Goal: Task Accomplishment & Management: Manage account settings

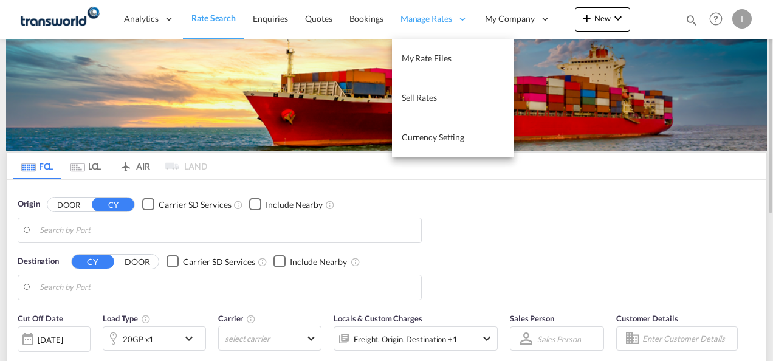
type input "Mundra, INMUN"
type input "[GEOGRAPHIC_DATA], [GEOGRAPHIC_DATA]"
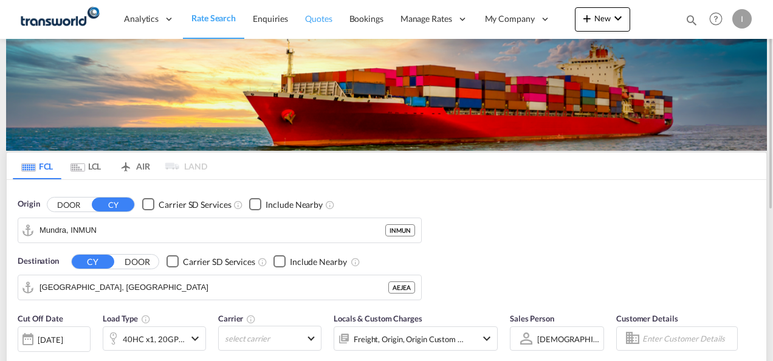
click at [320, 21] on span "Quotes" at bounding box center [318, 18] width 27 height 10
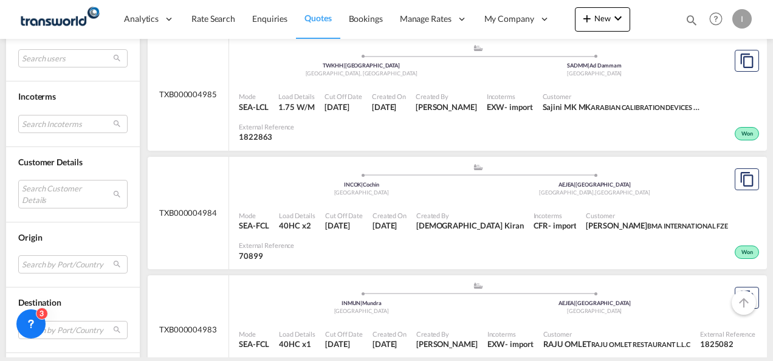
scroll to position [608, 0]
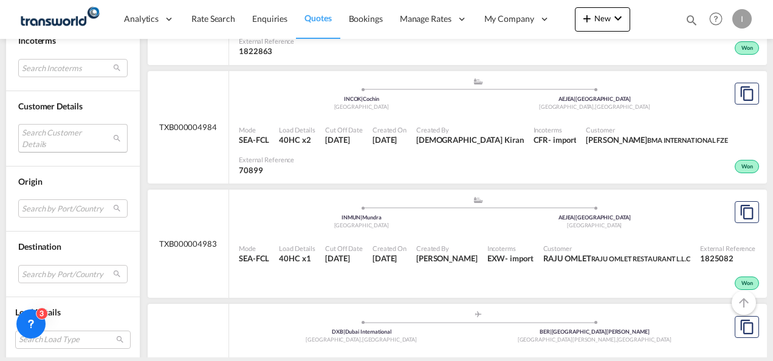
click at [49, 137] on md-select "Search Customer Details user name user mihaela MIHAYLOVA mihaela.mihailova@unim…" at bounding box center [72, 138] width 109 height 28
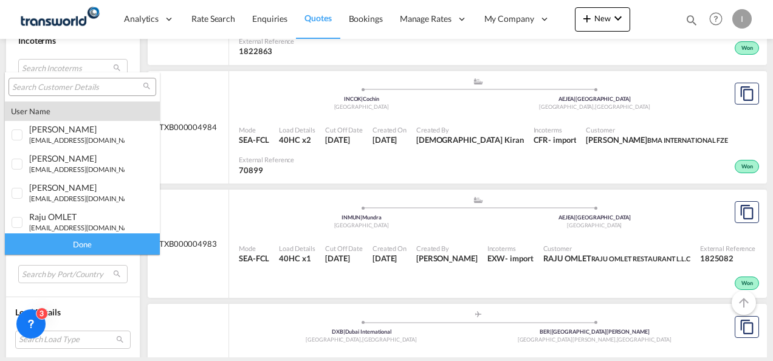
click at [44, 86] on input "search" at bounding box center [77, 87] width 131 height 11
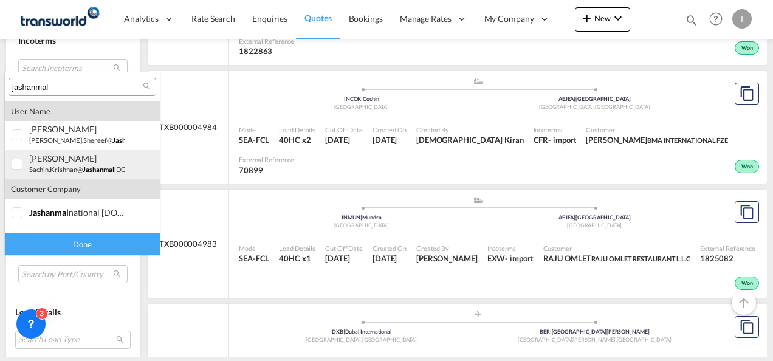
type input "jashanmal"
click at [46, 165] on small "sachin.krishnan@ jashanmal group.com" at bounding box center [98, 169] width 139 height 8
click at [55, 164] on div "sachin Krishnan sachin.krishnan@ jashanmal group.com | jashanmal" at bounding box center [76, 163] width 95 height 21
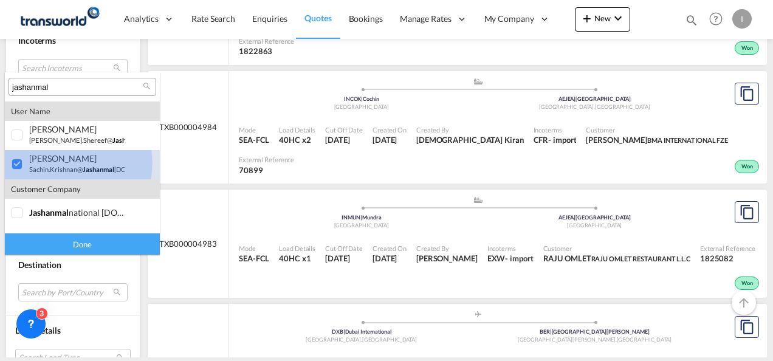
click at [55, 163] on div "sachin Krishnan" at bounding box center [76, 158] width 95 height 10
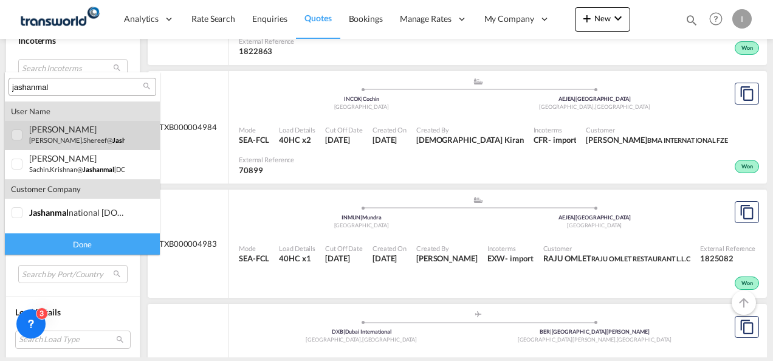
click at [52, 137] on small "abdul.shereef@ jashanmal group.com" at bounding box center [113, 140] width 169 height 8
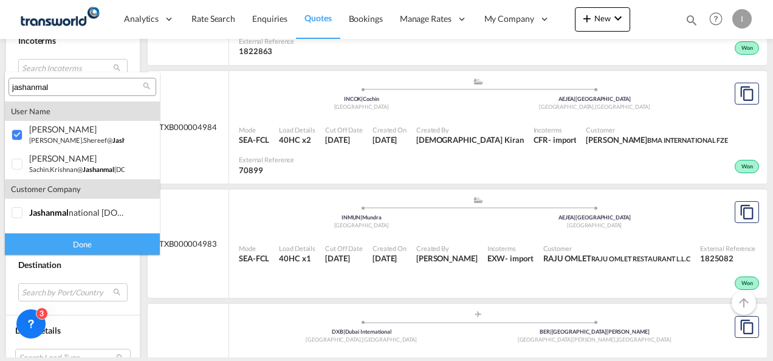
click at [74, 239] on div "Done" at bounding box center [82, 243] width 155 height 21
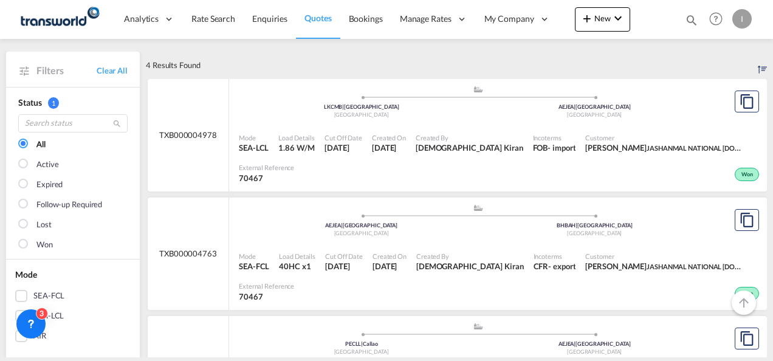
scroll to position [122, 0]
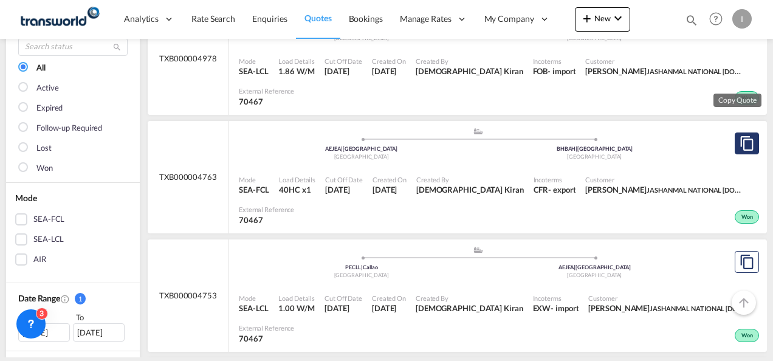
click at [740, 141] on md-icon "assets/icons/custom/copyQuote.svg" at bounding box center [747, 143] width 15 height 15
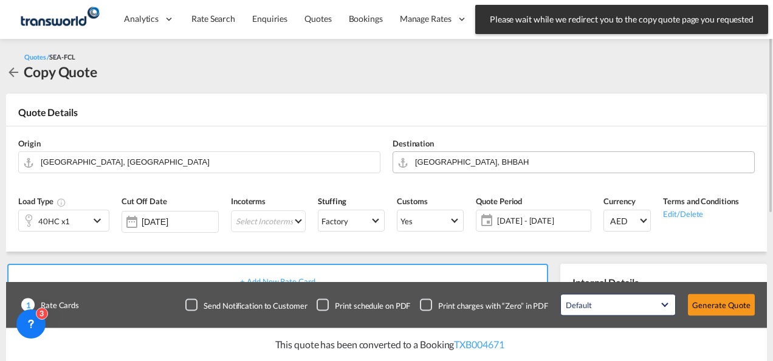
click at [477, 160] on input "Bahrain, BHBAH" at bounding box center [581, 161] width 333 height 21
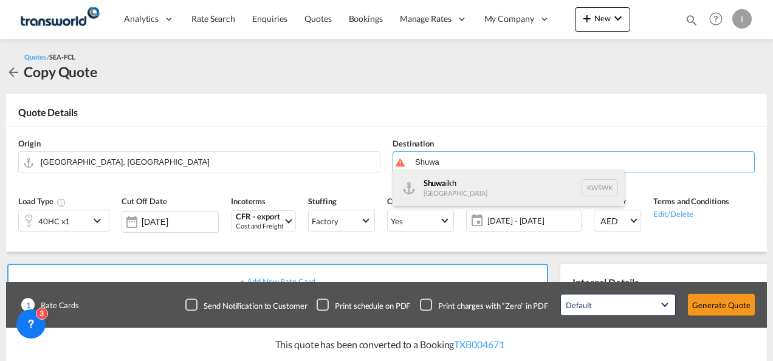
click at [451, 187] on div "Shuwa ikh Kuwait KWSWK" at bounding box center [508, 188] width 231 height 36
type input "Shuwaikh, KWSWK"
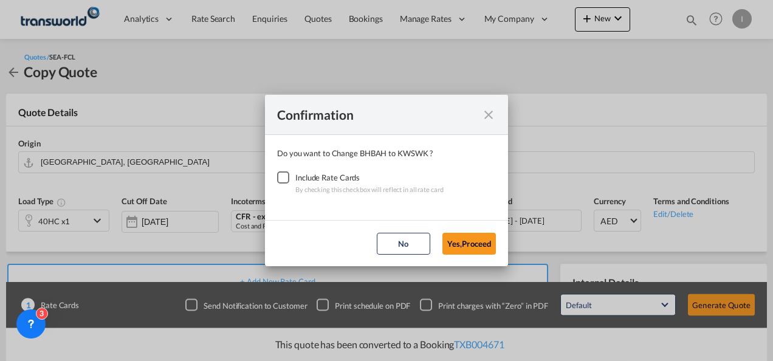
click at [280, 178] on div "Checkbox No Ink" at bounding box center [283, 177] width 12 height 12
click at [463, 241] on button "Yes,Proceed" at bounding box center [469, 244] width 53 height 22
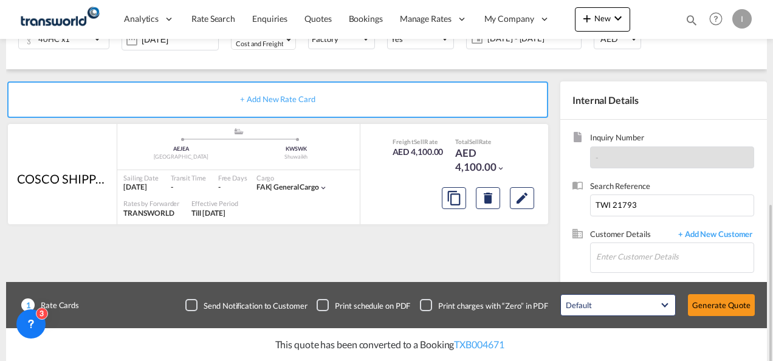
scroll to position [243, 0]
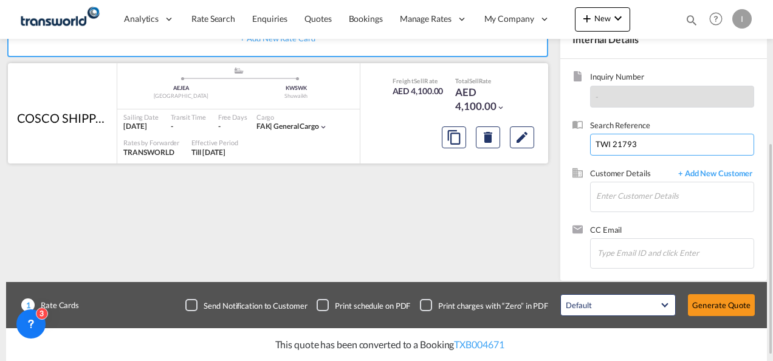
drag, startPoint x: 643, startPoint y: 143, endPoint x: 547, endPoint y: 143, distance: 96.1
click at [547, 143] on div "+ Add New Rate Card COSCO SHIPPING LINES EMIRATES LLC / TDWC-DUBAI added by you…" at bounding box center [386, 145] width 761 height 272
paste input "TWI 22005"
type input "TWI 22005"
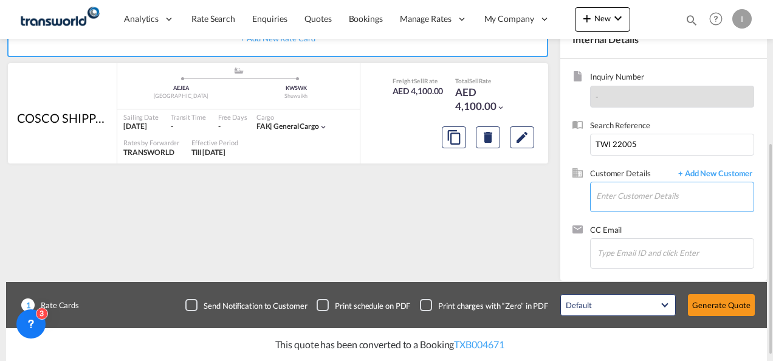
click at [615, 202] on input "Enter Customer Details" at bounding box center [674, 195] width 157 height 27
type input "H"
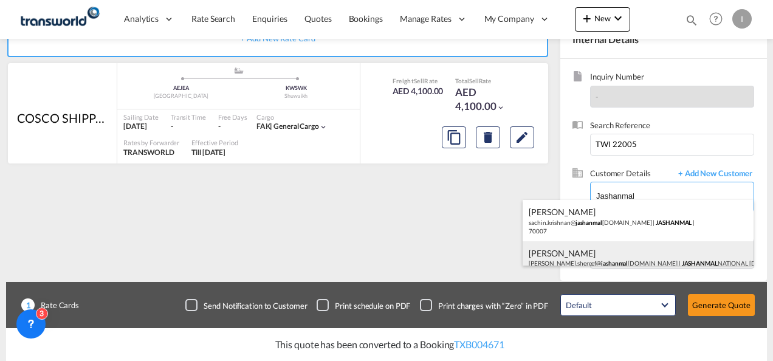
click at [598, 253] on div "Abdul Shereef abdul.shereef@ jashanmal group.com | JASHANMAL NATIONAL CO.LLC | …" at bounding box center [638, 261] width 231 height 41
type input "JASHANMAL NATIONAL CO.LLC, Abdul Shereef, abdul.shereef@jashanmalgroup.com"
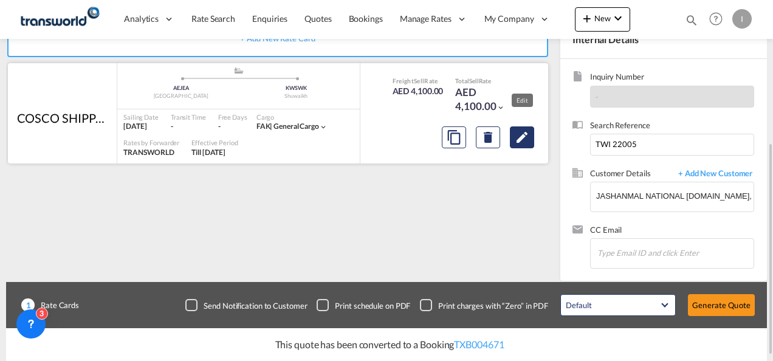
click at [517, 137] on md-icon "Edit" at bounding box center [522, 137] width 15 height 15
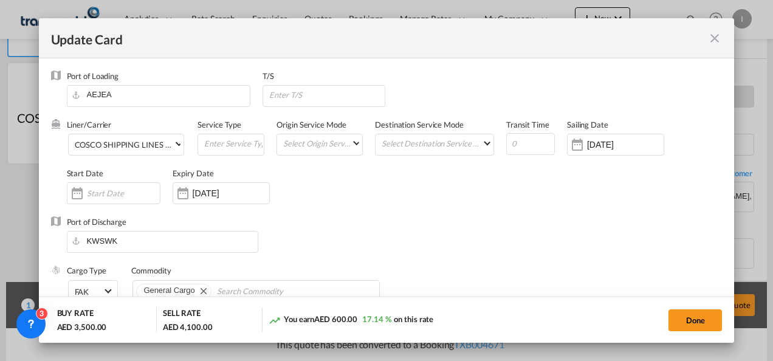
select select "per equipment"
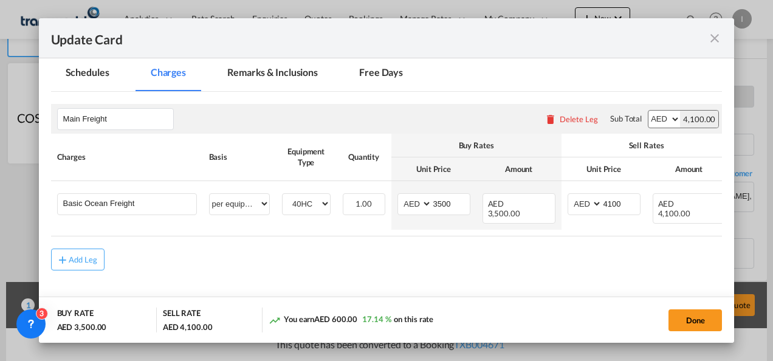
scroll to position [304, 0]
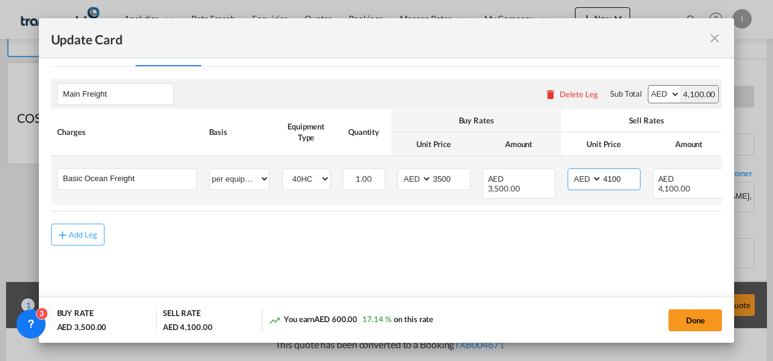
click at [607, 174] on input "4100" at bounding box center [621, 178] width 38 height 18
type input "4650"
click at [447, 178] on input "3500" at bounding box center [451, 178] width 38 height 18
click at [446, 178] on input "3500" at bounding box center [451, 178] width 38 height 18
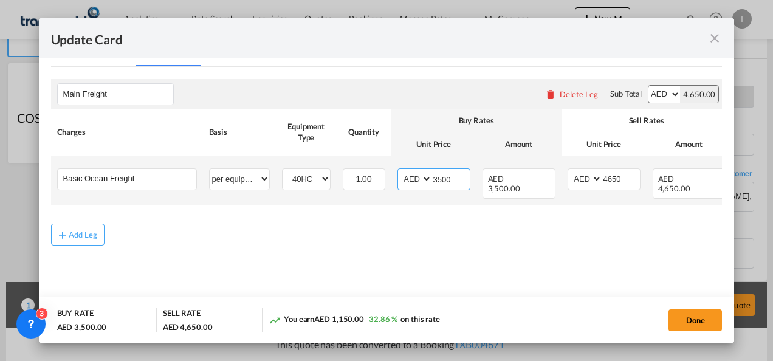
click at [446, 178] on input "3500" at bounding box center [451, 178] width 38 height 18
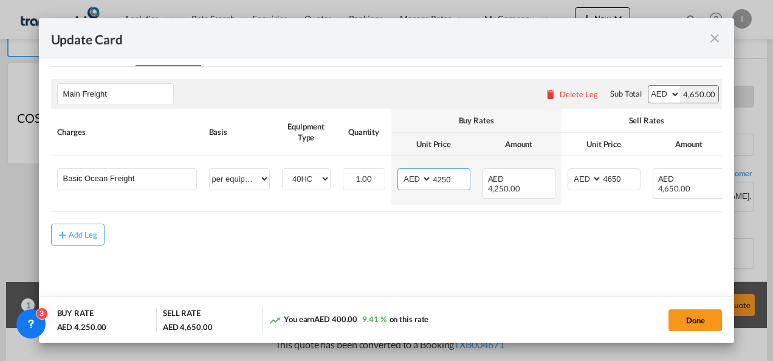
type input "4250"
drag, startPoint x: 475, startPoint y: 258, endPoint x: 502, endPoint y: 265, distance: 27.6
click at [476, 258] on md-content "Main Freight Please enter leg name Leg Name Already Exists Delete Leg Sub Total…" at bounding box center [387, 180] width 672 height 226
drag, startPoint x: 702, startPoint y: 321, endPoint x: 710, endPoint y: 319, distance: 8.3
click at [702, 322] on button "Done" at bounding box center [695, 320] width 53 height 22
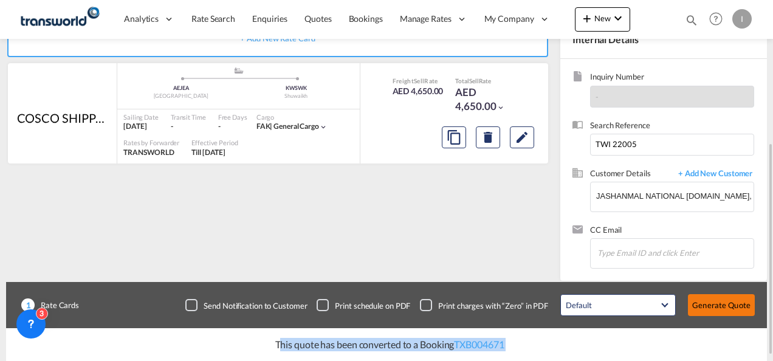
drag, startPoint x: 744, startPoint y: 314, endPoint x: 737, endPoint y: 312, distance: 7.5
click at [737, 312] on button "Generate Quote" at bounding box center [721, 305] width 67 height 22
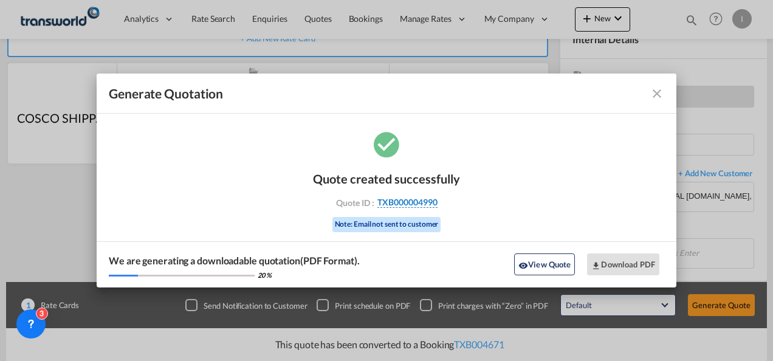
click at [398, 204] on span "TXB000004990" at bounding box center [408, 202] width 60 height 11
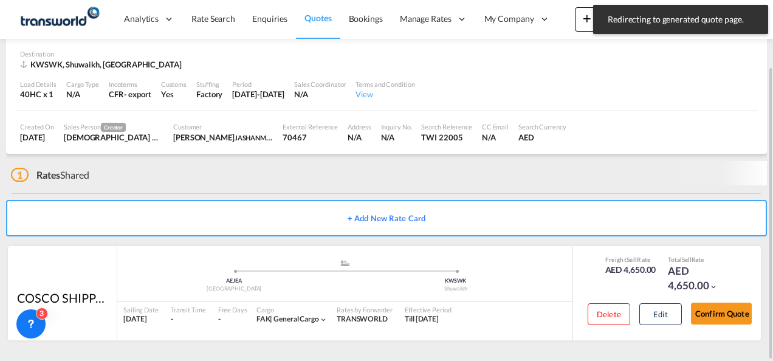
scroll to position [74, 0]
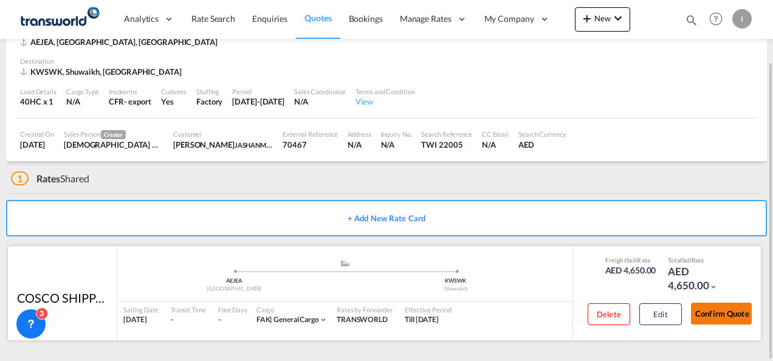
click at [723, 322] on button "Confirm Quote" at bounding box center [721, 314] width 61 height 22
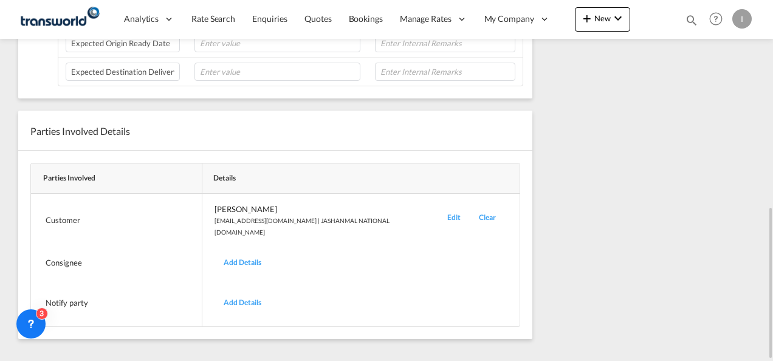
scroll to position [189, 0]
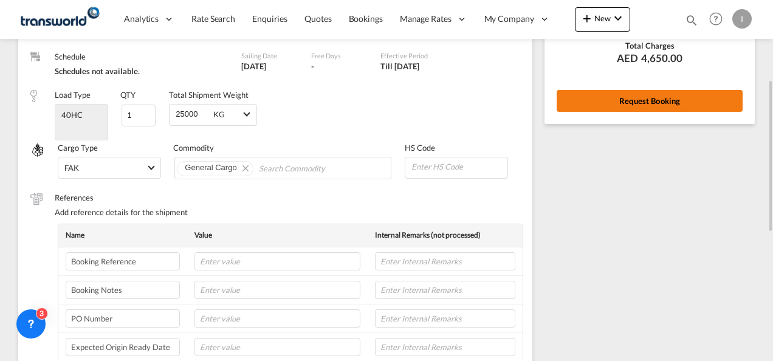
click at [604, 101] on button "Request Booking" at bounding box center [650, 101] width 186 height 22
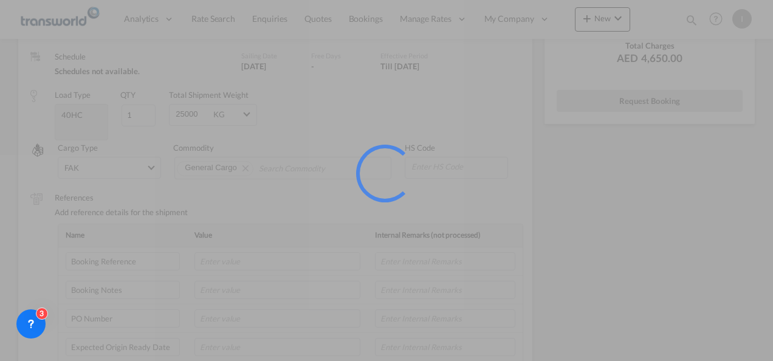
scroll to position [22, 0]
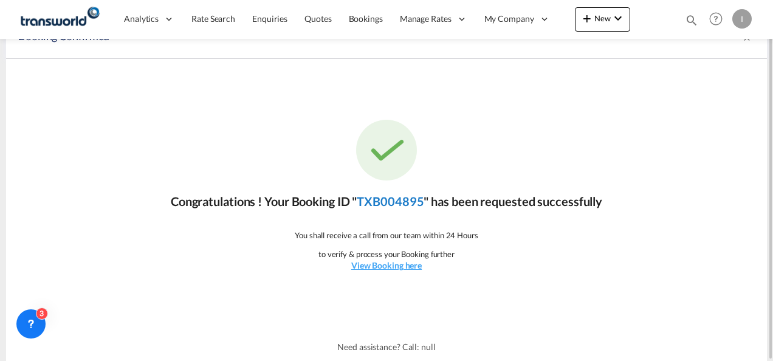
click at [388, 198] on link "TXB004895" at bounding box center [390, 201] width 67 height 15
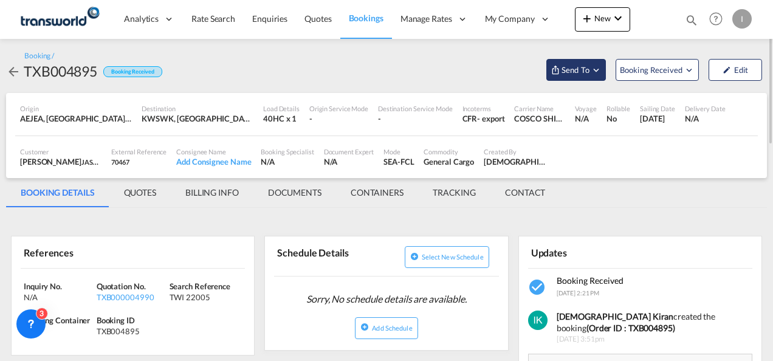
click at [571, 78] on button "Send To" at bounding box center [577, 70] width 60 height 22
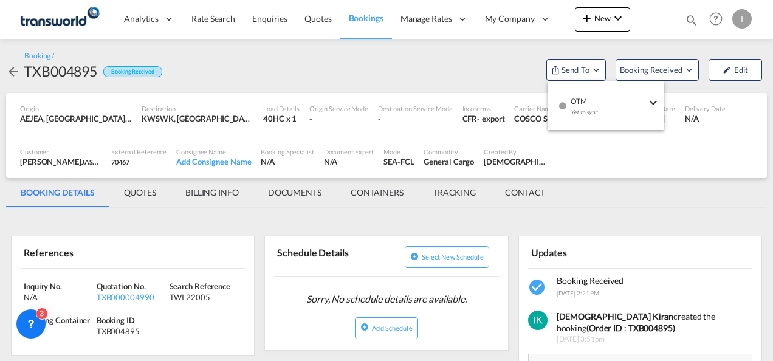
click at [576, 106] on div "Yet to sync" at bounding box center [608, 116] width 75 height 26
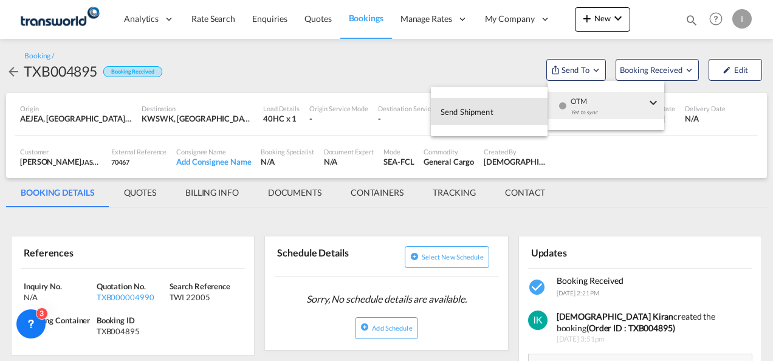
click at [494, 109] on button "Send Shipment" at bounding box center [489, 111] width 117 height 27
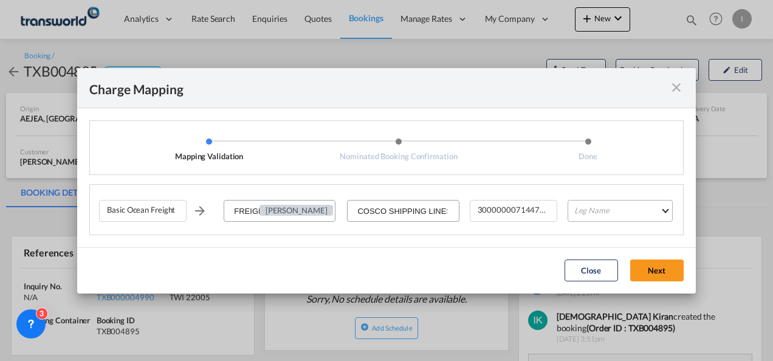
click at [613, 216] on md-select "Leg Name HANDLING ORIGIN VESSEL HANDLING DESTINATION OTHERS TL PICK UP CUSTOMS …" at bounding box center [620, 211] width 105 height 22
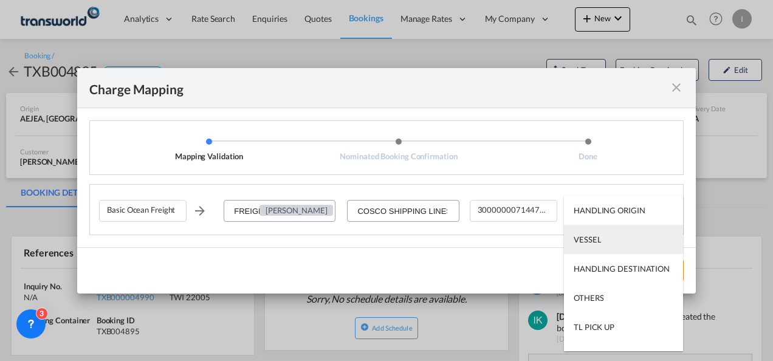
click at [601, 250] on md-option "VESSEL" at bounding box center [623, 239] width 119 height 29
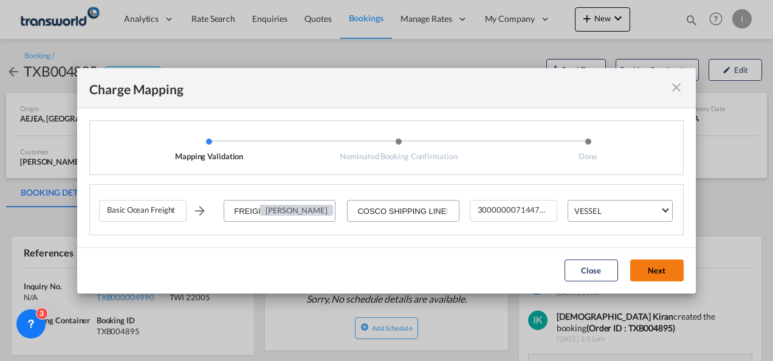
click at [647, 275] on button "Next" at bounding box center [656, 271] width 53 height 22
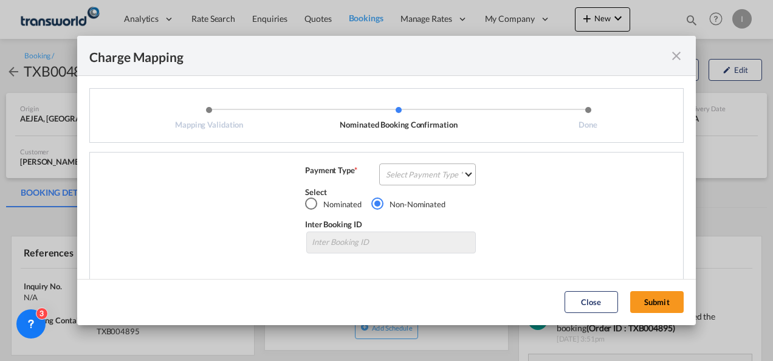
click at [438, 176] on md-select "Select Payment Type COLLECT PREPAID" at bounding box center [427, 175] width 97 height 22
click at [438, 176] on md-option "COLLECT" at bounding box center [427, 174] width 108 height 29
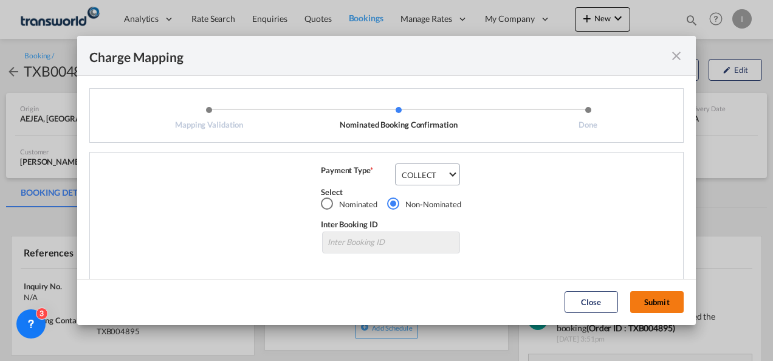
click at [654, 302] on button "Submit" at bounding box center [656, 302] width 53 height 22
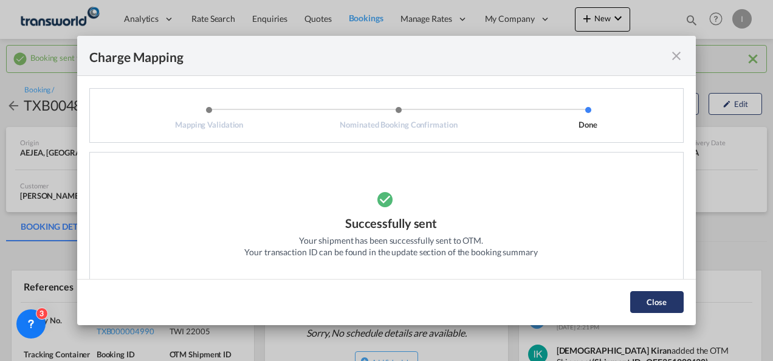
click at [661, 306] on button "Close" at bounding box center [656, 302] width 53 height 22
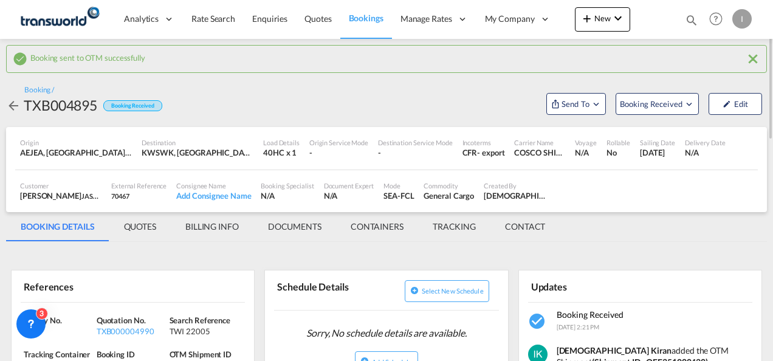
scroll to position [122, 0]
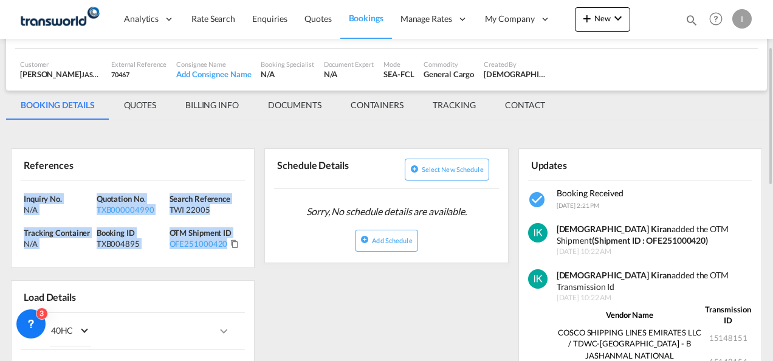
drag, startPoint x: 232, startPoint y: 253, endPoint x: 18, endPoint y: 191, distance: 223.4
click at [18, 191] on div "Inquiry No. N/A Quotation No. TXB000004990 Search Reference TWI 22005 Tracking …" at bounding box center [133, 224] width 243 height 87
drag, startPoint x: 18, startPoint y: 191, endPoint x: 35, endPoint y: 195, distance: 18.0
copy div "Inquiry No. N/A Quotation No. TXB000004990 Search Reference TWI 22005 Tracking …"
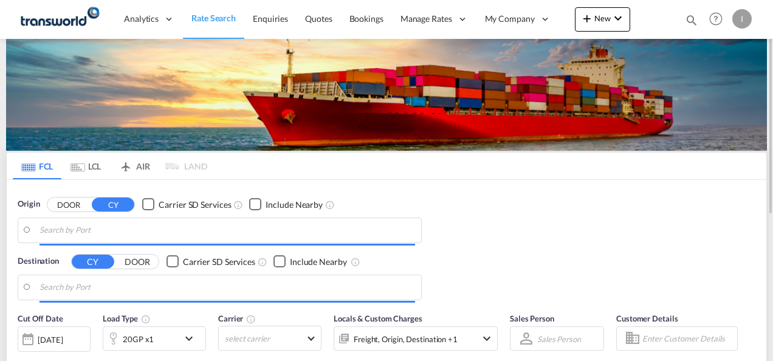
type input "Mundra, INMUN"
type input "[GEOGRAPHIC_DATA], [GEOGRAPHIC_DATA]"
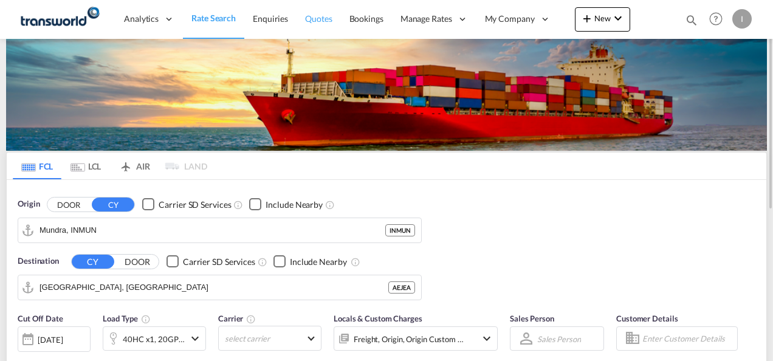
click at [320, 16] on span "Quotes" at bounding box center [318, 18] width 27 height 10
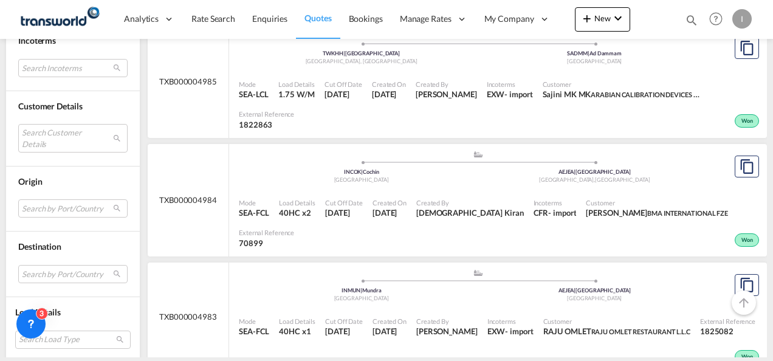
scroll to position [669, 0]
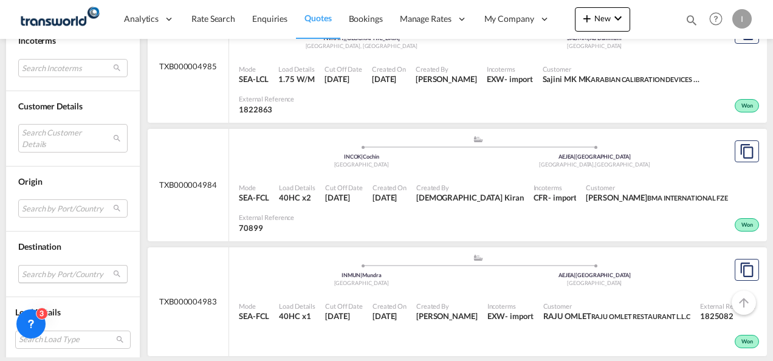
click at [42, 266] on md-select "Search by Port/Country JPNIC nichinan [GEOGRAPHIC_DATA] AEAMF mussafah [GEOGRAP…" at bounding box center [72, 274] width 109 height 18
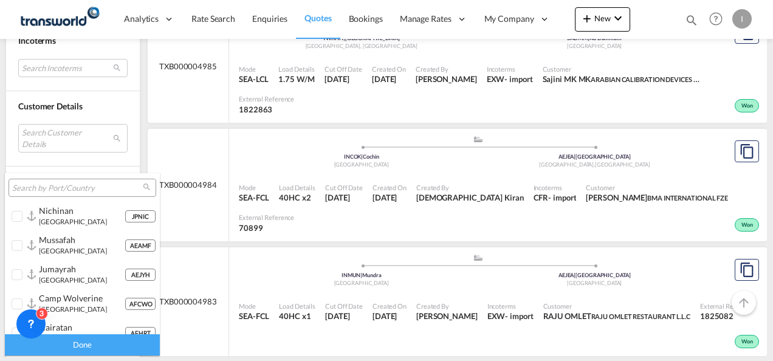
click at [32, 191] on input "search" at bounding box center [77, 188] width 131 height 11
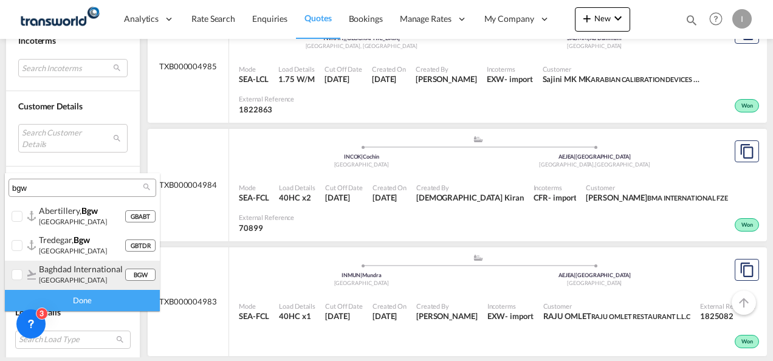
type input "bgw"
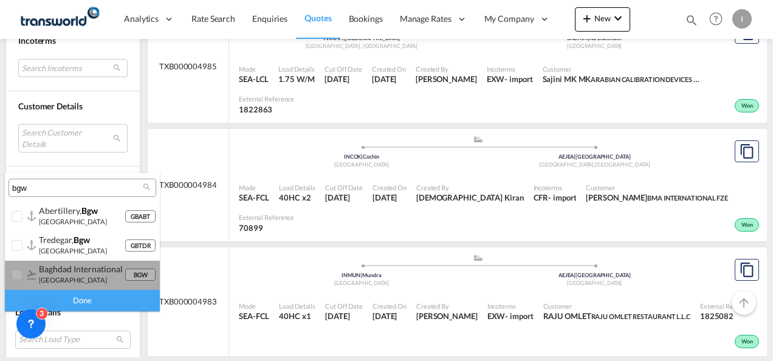
click at [91, 277] on div "baghdad international [GEOGRAPHIC_DATA]" at bounding box center [82, 274] width 86 height 21
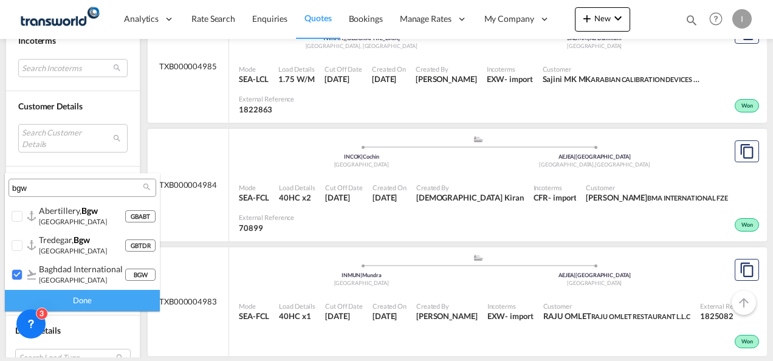
click at [85, 295] on div "Done" at bounding box center [82, 300] width 155 height 21
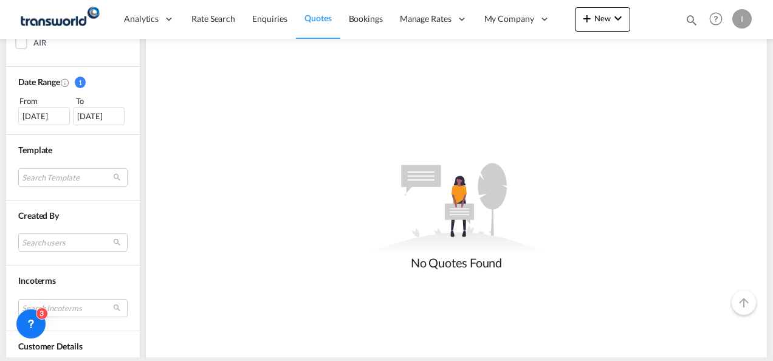
scroll to position [322, 0]
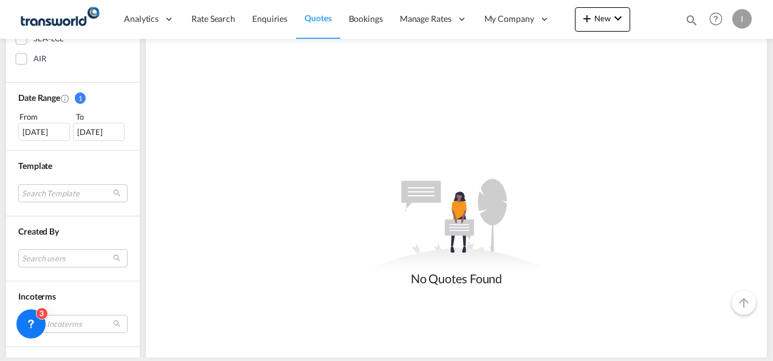
click at [43, 131] on div "[DATE]" at bounding box center [44, 132] width 52 height 18
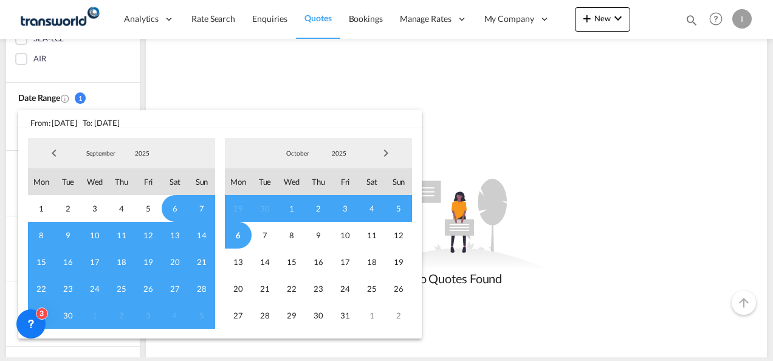
click at [322, 69] on md-backdrop at bounding box center [386, 180] width 773 height 361
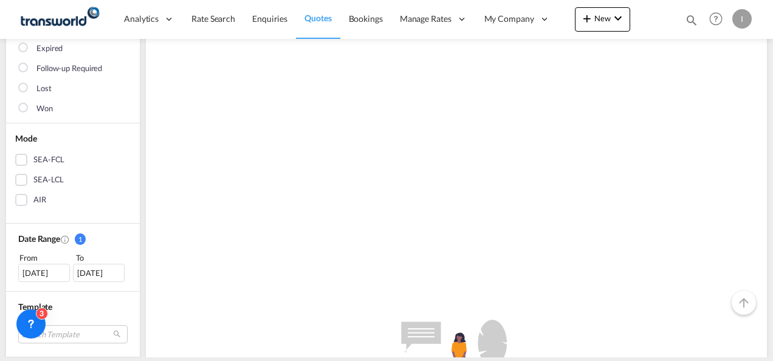
scroll to position [79, 0]
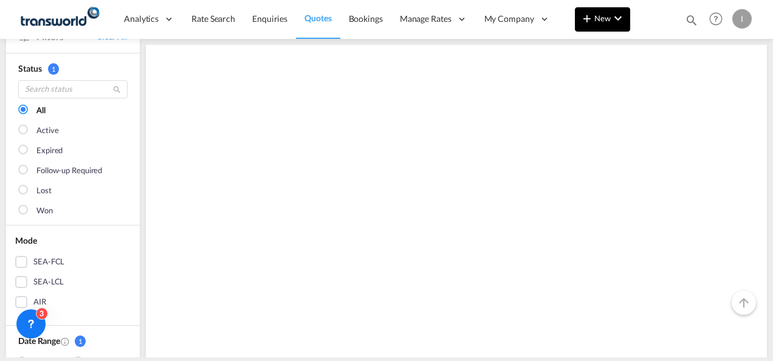
click at [588, 17] on md-icon "icon-plus 400-fg" at bounding box center [587, 18] width 15 height 15
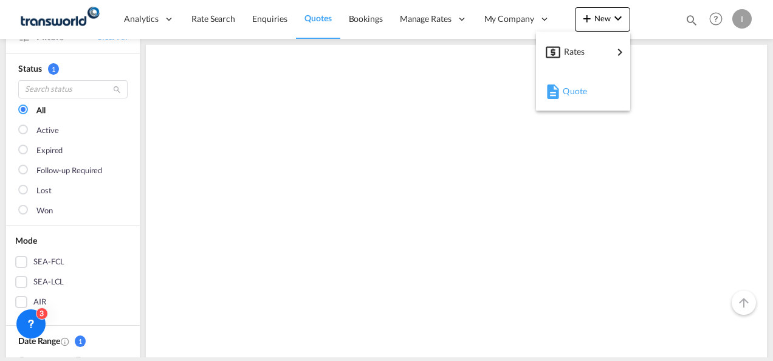
click at [588, 86] on div "Quote" at bounding box center [585, 91] width 45 height 30
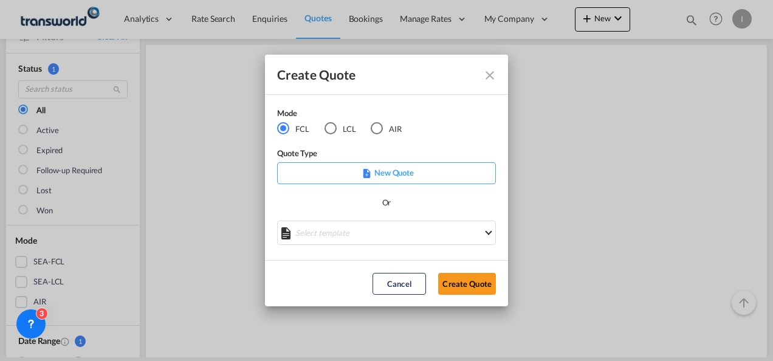
click at [381, 133] on div "AIR" at bounding box center [377, 128] width 12 height 12
click at [463, 286] on button "Create Quote" at bounding box center [467, 284] width 58 height 22
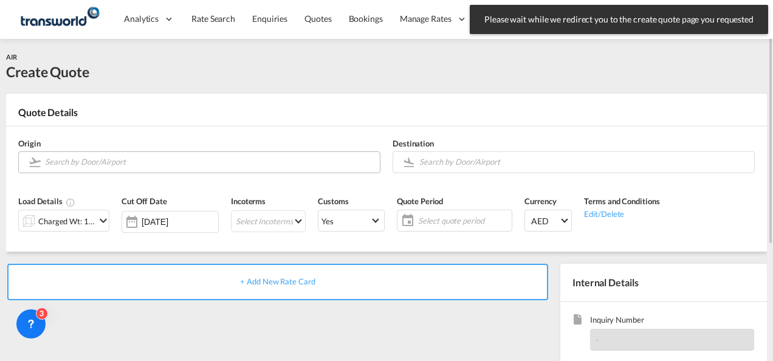
click at [125, 167] on input "Search by Door/Airport" at bounding box center [209, 161] width 329 height 21
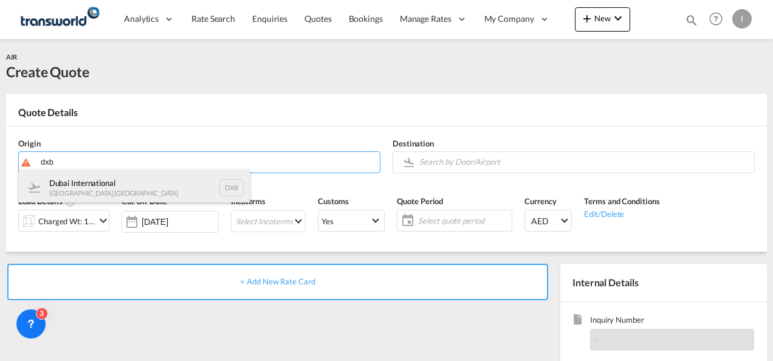
click at [116, 201] on div "Dubai International [GEOGRAPHIC_DATA] , [GEOGRAPHIC_DATA] DXB" at bounding box center [134, 188] width 231 height 36
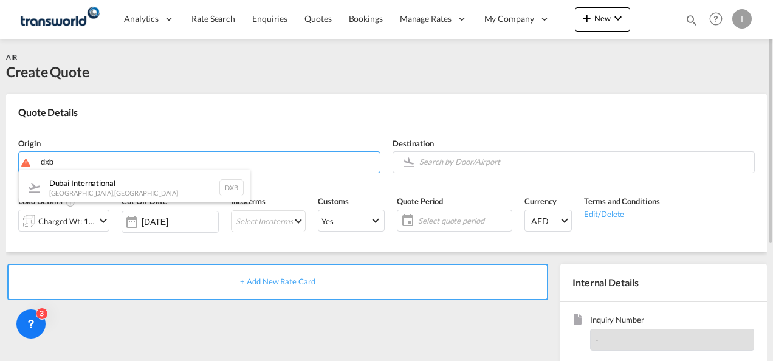
type input "Dubai International, [GEOGRAPHIC_DATA], DXB"
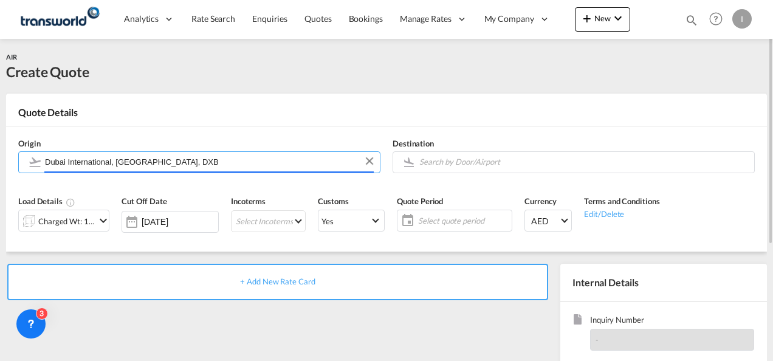
click at [116, 193] on div "Cut Off Date [DATE]" at bounding box center [170, 218] width 109 height 58
click at [435, 164] on input "Search by Door/Airport" at bounding box center [583, 161] width 329 height 21
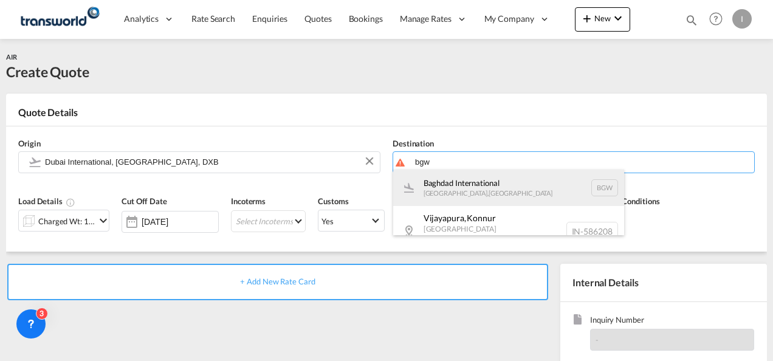
click at [450, 192] on div "Baghdad International [GEOGRAPHIC_DATA] , [GEOGRAPHIC_DATA] BGW" at bounding box center [508, 188] width 231 height 36
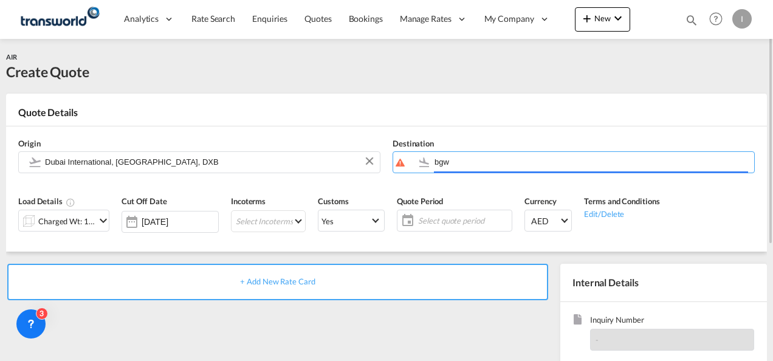
type input "Baghdad International, [GEOGRAPHIC_DATA], BGW"
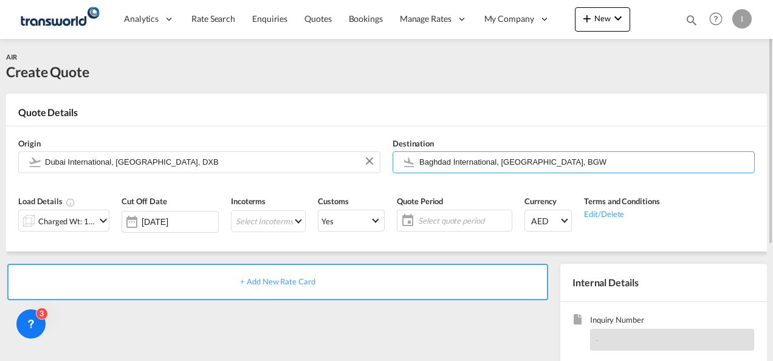
click at [59, 224] on div "Charged Wt: 1.00 KG" at bounding box center [66, 221] width 57 height 17
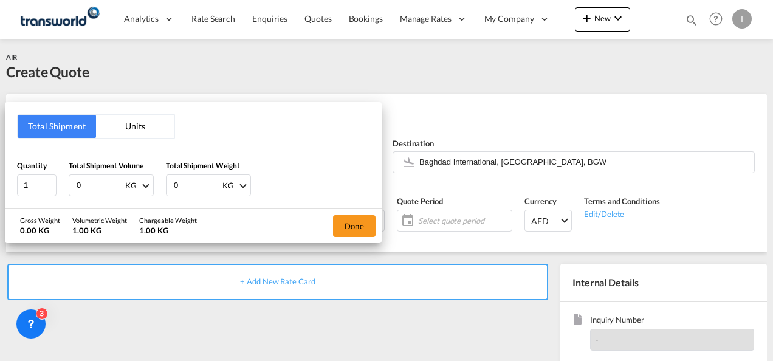
drag, startPoint x: 83, startPoint y: 182, endPoint x: 71, endPoint y: 185, distance: 11.8
click at [71, 185] on div "0 KG CBM CFT KG LB" at bounding box center [111, 185] width 85 height 22
type input "100"
click at [142, 185] on div "Quantity 1 Total Shipment Volume 100 KG CBM CFT KG LB Total Shipment Weight 0 K…" at bounding box center [193, 178] width 353 height 36
type input "100"
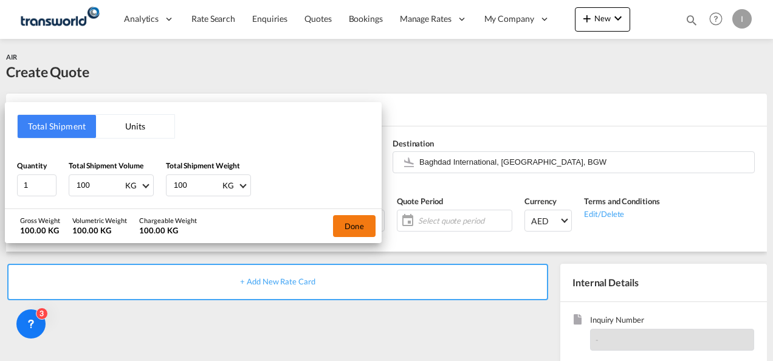
click at [343, 228] on button "Done" at bounding box center [354, 226] width 43 height 22
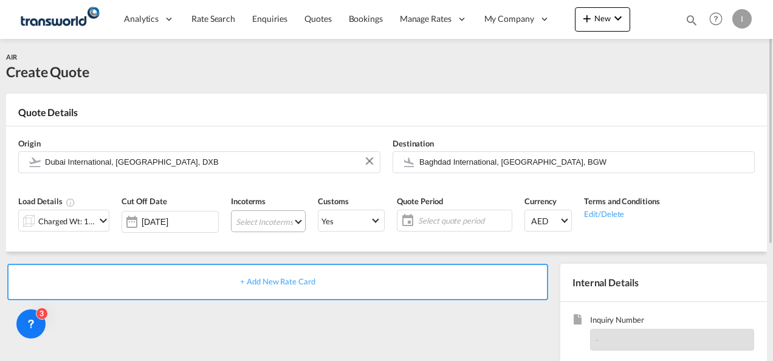
click at [260, 223] on md-select "Select Incoterms CIP - export Carriage and Insurance Paid to DDP - export Deliv…" at bounding box center [268, 221] width 75 height 22
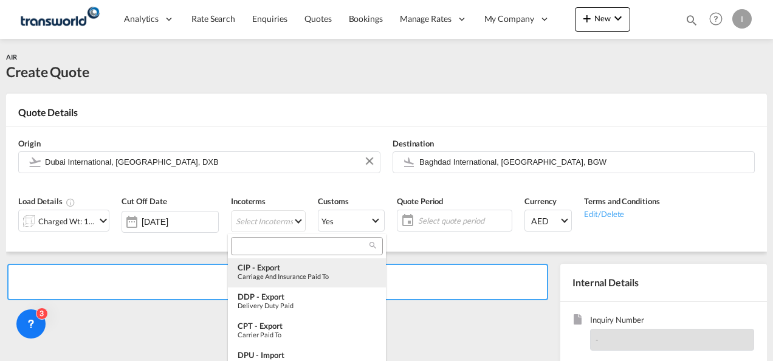
click at [261, 265] on div "CIP - export" at bounding box center [307, 268] width 139 height 10
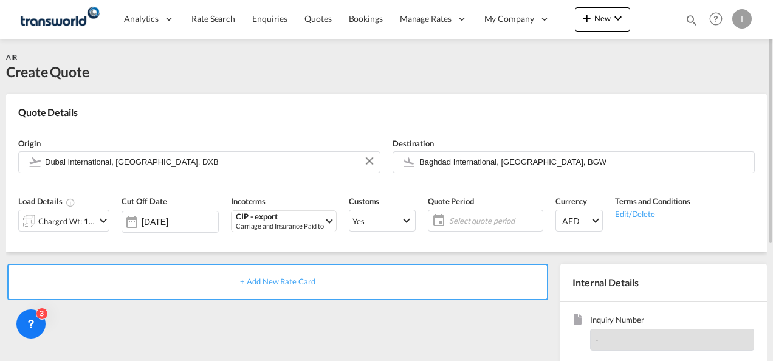
click at [476, 222] on span "Select quote period" at bounding box center [494, 220] width 91 height 11
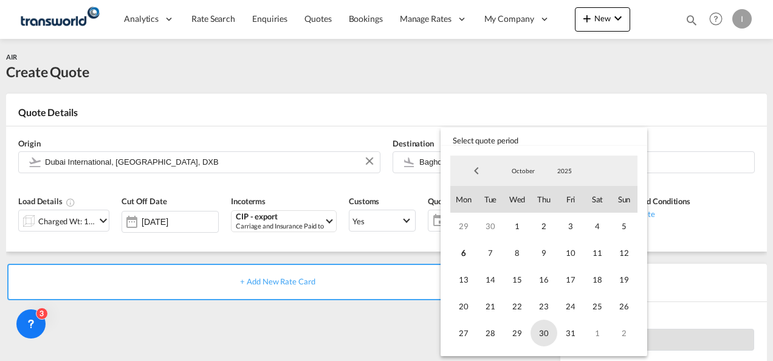
click at [547, 337] on span "30" at bounding box center [544, 333] width 27 height 27
click at [358, 326] on md-backdrop at bounding box center [386, 180] width 773 height 361
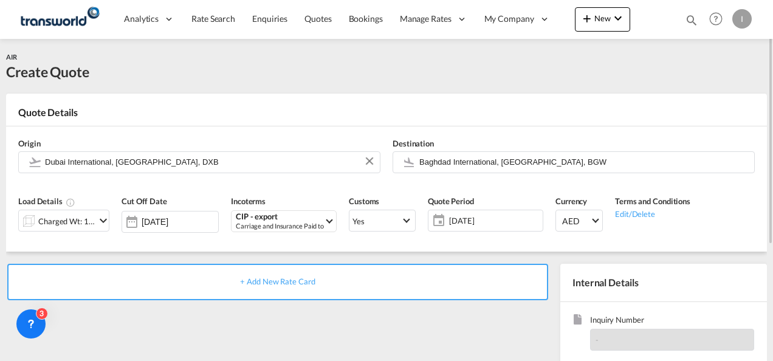
scroll to position [122, 0]
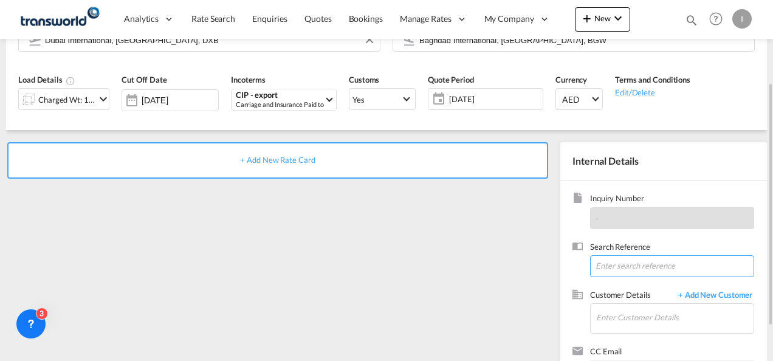
click at [612, 264] on input at bounding box center [672, 266] width 164 height 22
paste input "TWI 21726"
click at [624, 266] on input "TWI 21726" at bounding box center [672, 266] width 164 height 22
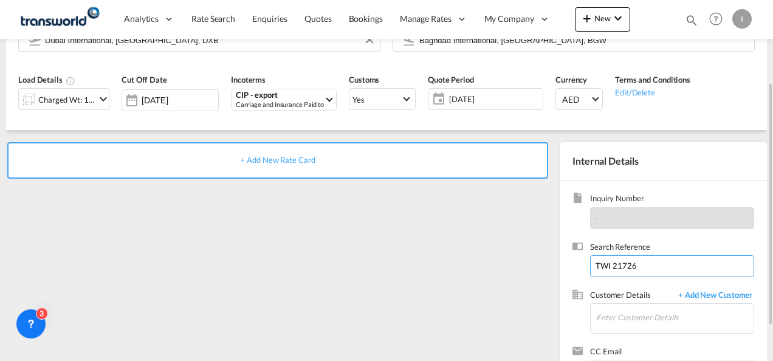
paste input "629"
type input "TWI 21629"
click at [619, 309] on input "Enter Customer Details" at bounding box center [674, 317] width 157 height 27
click at [697, 297] on span "+ Add New Customer" at bounding box center [713, 296] width 82 height 14
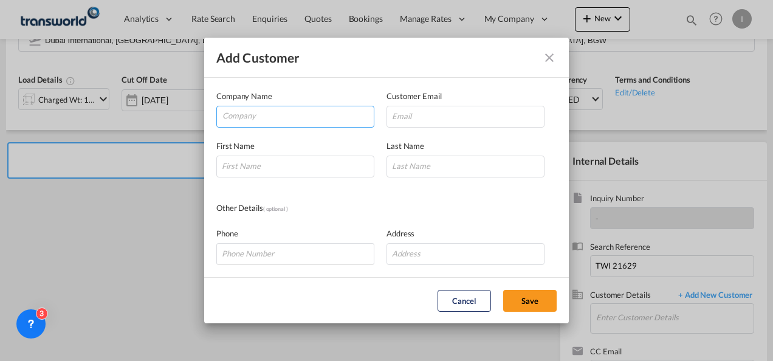
click at [238, 122] on input "Company" at bounding box center [298, 115] width 151 height 18
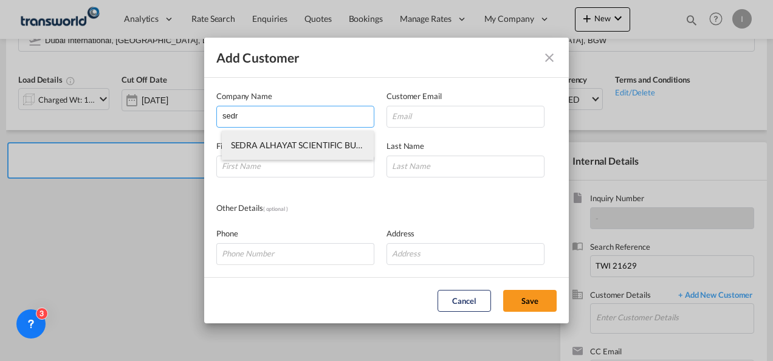
click at [274, 145] on span "SEDRA ALHAYAT SCIENTIFIC BUREAU" at bounding box center [305, 145] width 148 height 10
type input "SEDRA ALHAYAT SCIENTIFIC BUREAU"
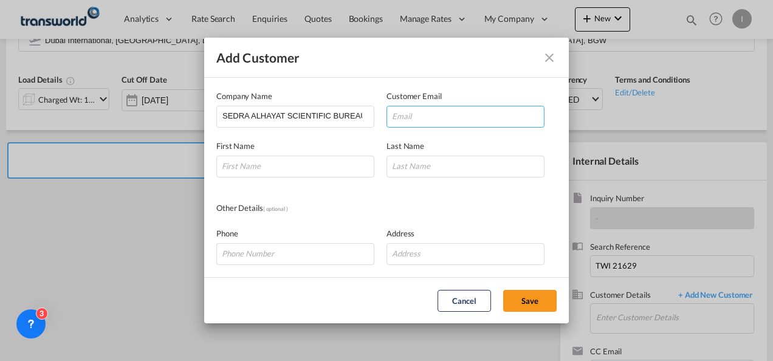
click at [430, 119] on input "Add Customer Company ..." at bounding box center [466, 117] width 158 height 22
paste input "[PERSON_NAME] <[EMAIL_ADDRESS][DOMAIN_NAME]>"
drag, startPoint x: 431, startPoint y: 116, endPoint x: 262, endPoint y: 116, distance: 169.0
click at [262, 116] on div "Company Name SEDRA ALHAYAT SCIENTIFIC BUREAU Customer Email [PERSON_NAME] <[EMA…" at bounding box center [386, 109] width 340 height 38
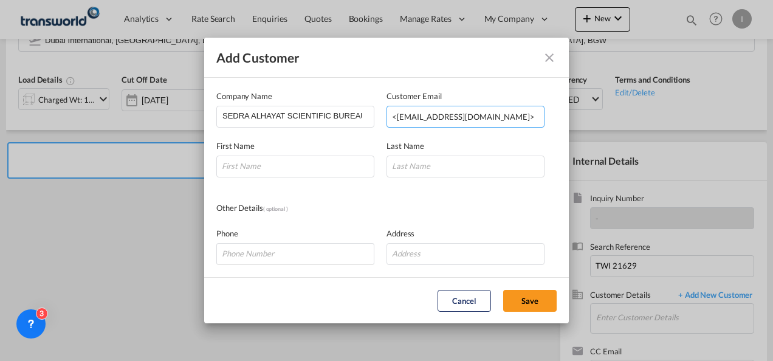
click at [514, 117] on input "<[EMAIL_ADDRESS][DOMAIN_NAME]>" at bounding box center [466, 117] width 158 height 22
type input "<[EMAIL_ADDRESS][DOMAIN_NAME]"
click at [224, 156] on input "Add Customer Company ..." at bounding box center [295, 167] width 158 height 22
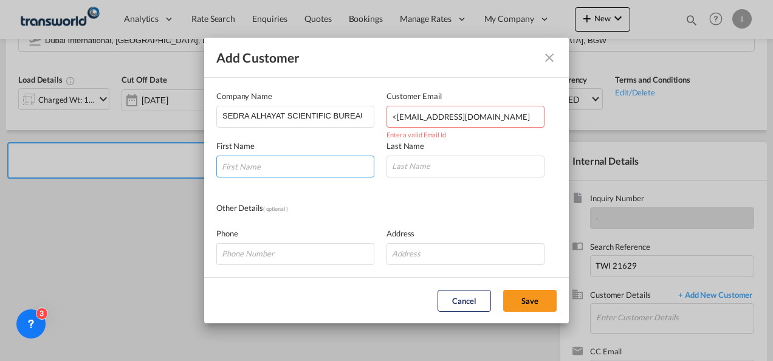
paste input "[PERSON_NAME]"
click at [267, 168] on input "[PERSON_NAME]" at bounding box center [295, 167] width 158 height 22
type input "[PERSON_NAME]"
click at [473, 165] on input "Add Customer Company ..." at bounding box center [466, 167] width 158 height 22
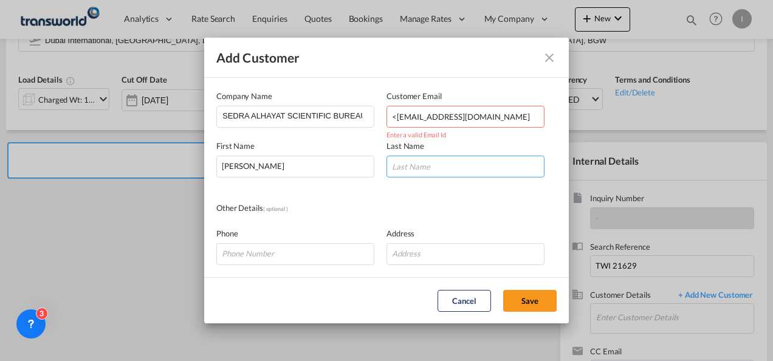
paste input "SEDRA"
type input "SEDRA"
click at [398, 117] on input "<[EMAIL_ADDRESS][DOMAIN_NAME]" at bounding box center [466, 117] width 158 height 22
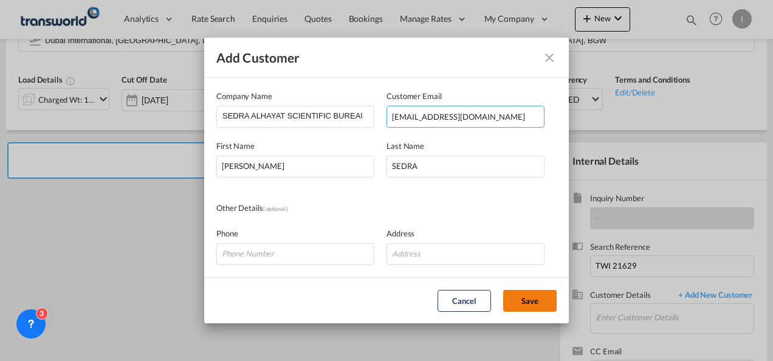
type input "[EMAIL_ADDRESS][DOMAIN_NAME]"
click at [514, 300] on button "Save" at bounding box center [529, 301] width 53 height 22
type input "SEDRA ALHAYAT SCIENTIFIC BUREAU, [PERSON_NAME], [PERSON_NAME][EMAIL_ADDRESS][DO…"
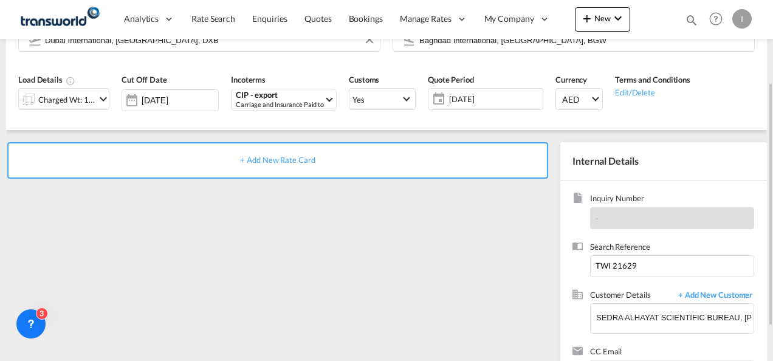
click at [264, 159] on span "+ Add New Rate Card" at bounding box center [277, 160] width 75 height 10
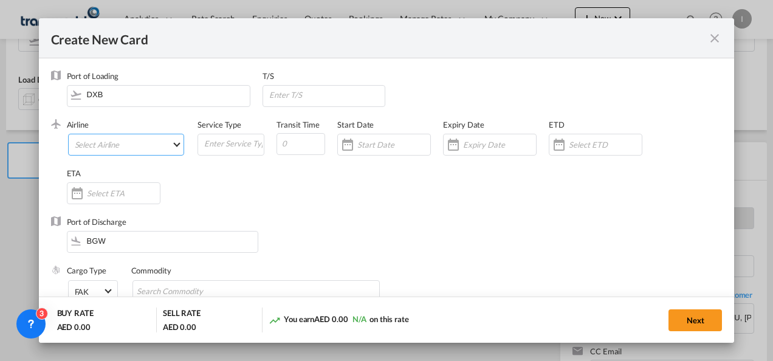
click at [137, 148] on md-select "Select Airline" at bounding box center [126, 145] width 117 height 22
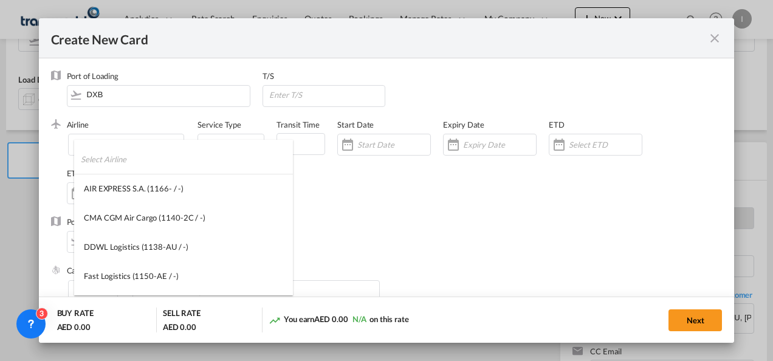
click at [91, 162] on input "search" at bounding box center [187, 159] width 212 height 29
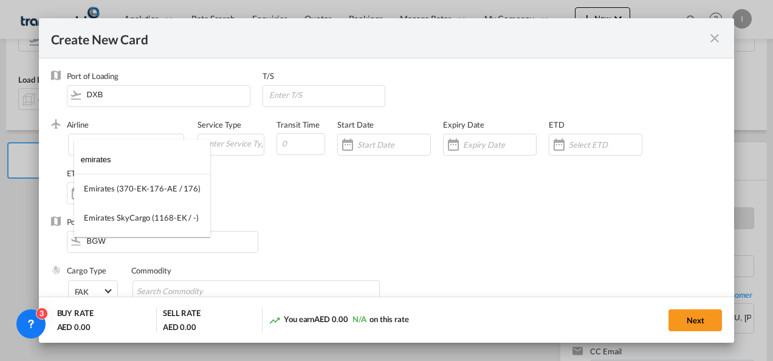
type input "emirates"
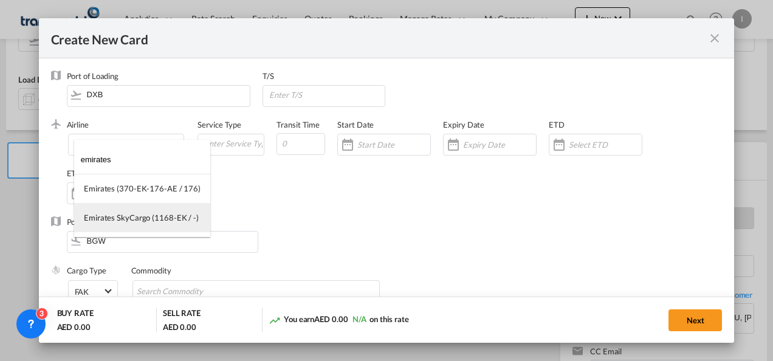
click at [112, 224] on md-option "Emirates SkyCargo (1168-EK / -)" at bounding box center [142, 217] width 136 height 29
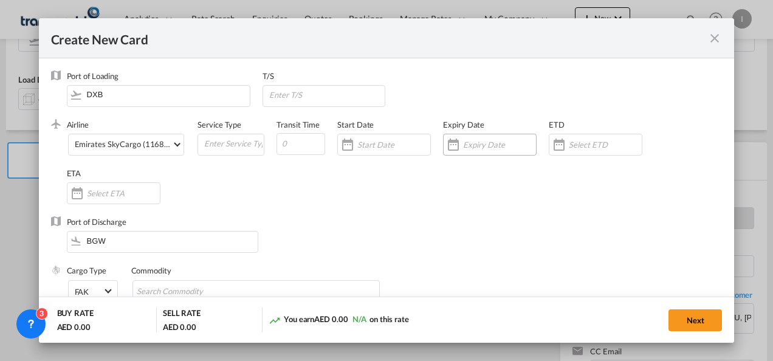
click at [446, 148] on div "Create New CardPort ..." at bounding box center [453, 145] width 19 height 24
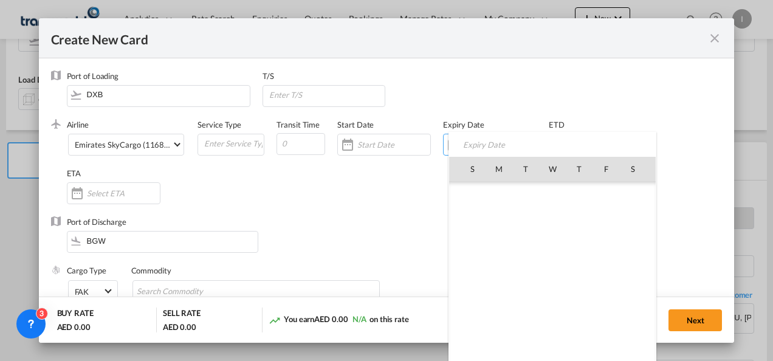
scroll to position [281769, 0]
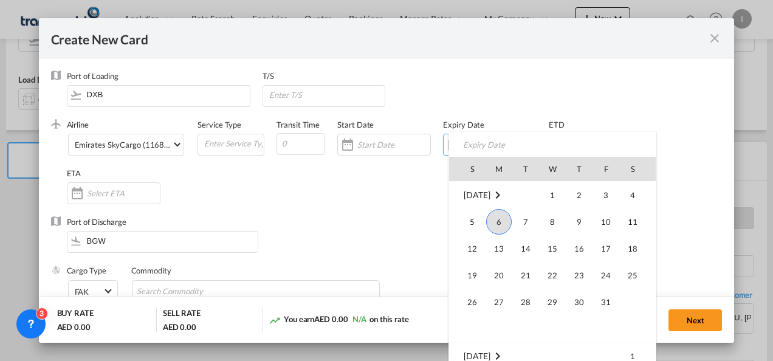
click at [607, 302] on span "31" at bounding box center [606, 302] width 24 height 24
type input "[DATE]"
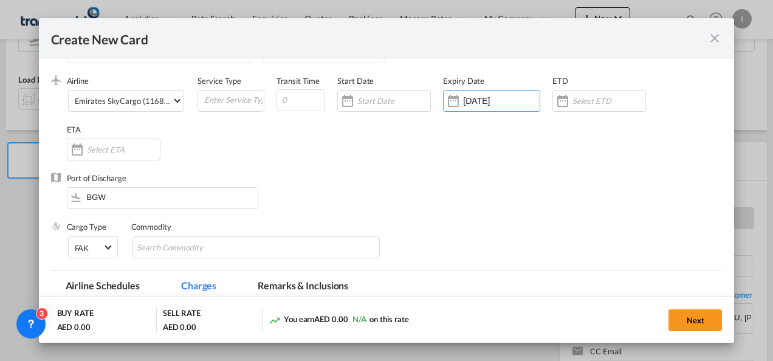
scroll to position [61, 0]
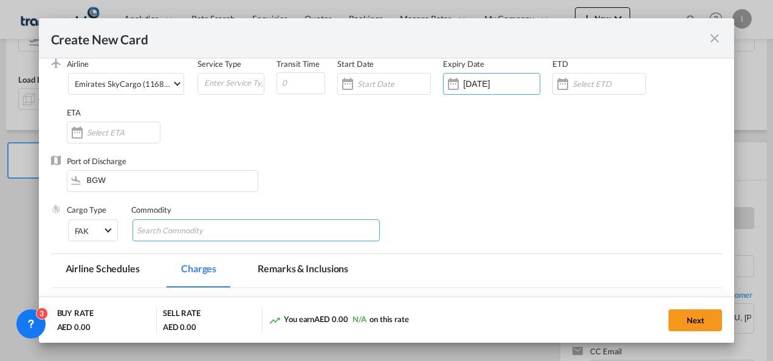
click at [191, 232] on input "Search Commodity" at bounding box center [192, 230] width 111 height 19
type input "General Cargo"
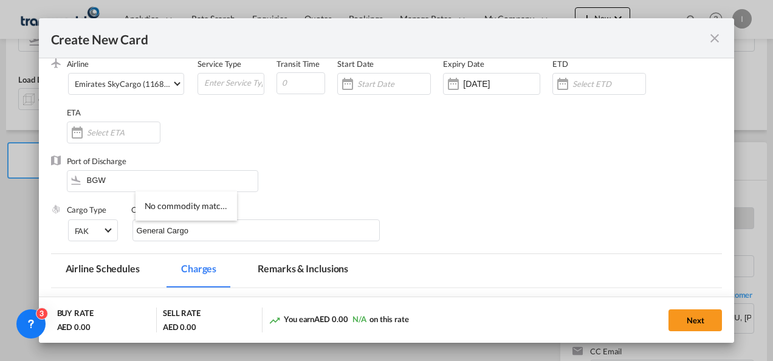
click at [357, 195] on div "Port of Discharge BGW" at bounding box center [387, 180] width 672 height 49
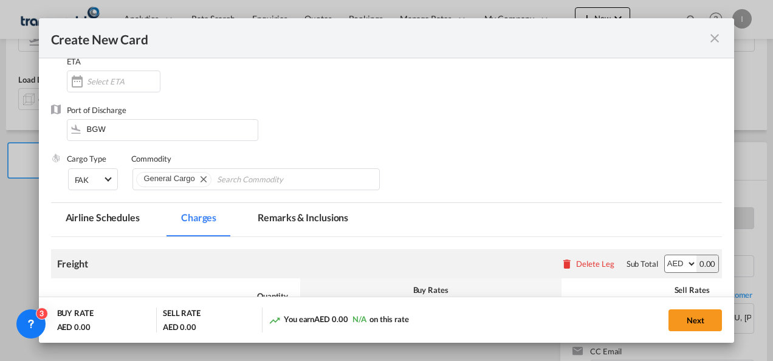
scroll to position [182, 0]
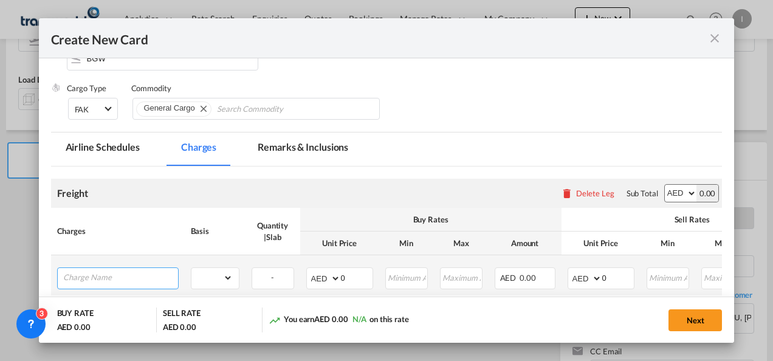
click at [134, 282] on input "Charge Name" at bounding box center [120, 277] width 115 height 18
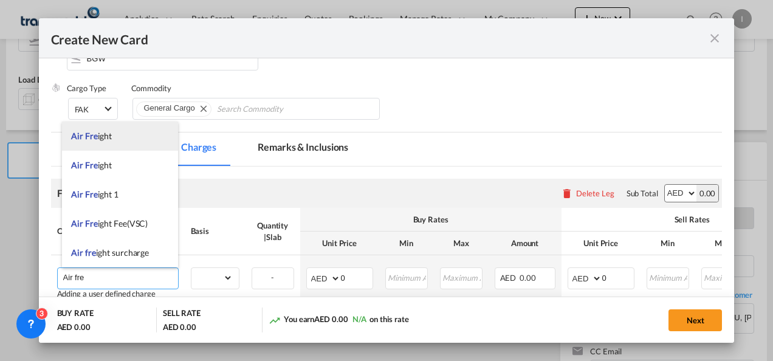
click at [96, 141] on li "Air Fre ight" at bounding box center [120, 136] width 116 height 29
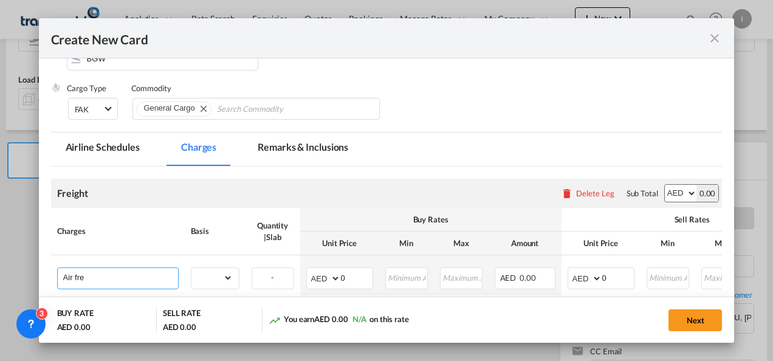
type input "Air Freight"
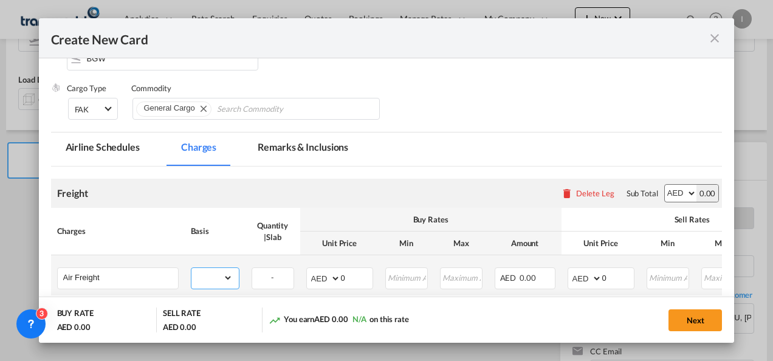
click at [198, 274] on select "gross_weight volumetric_weight per_shipment per_bl per_km % on air freight per_…" at bounding box center [211, 277] width 41 height 19
select select "per_shipment"
click at [191, 268] on select "gross_weight volumetric_weight per_shipment per_bl per_km % on air freight per_…" at bounding box center [211, 277] width 41 height 19
drag, startPoint x: 348, startPoint y: 277, endPoint x: 334, endPoint y: 277, distance: 13.4
click at [334, 277] on md-input-container "AED AFN ALL AMD ANG AOA ARS AUD AWG AZN BAM BBD BDT BGN BHD BIF BMD BND [PERSON…" at bounding box center [339, 278] width 67 height 22
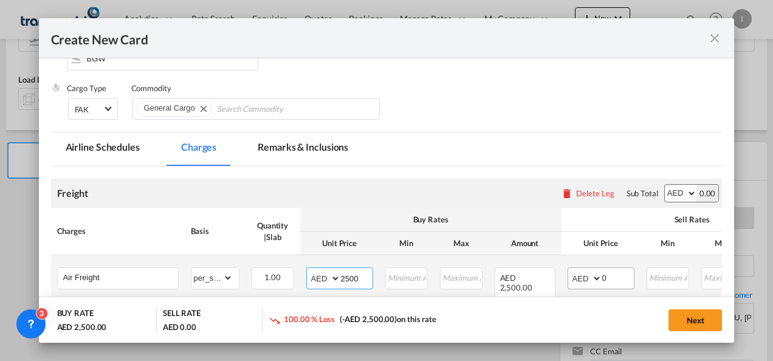
type input "2500"
drag, startPoint x: 601, startPoint y: 277, endPoint x: 624, endPoint y: 272, distance: 24.3
click at [624, 272] on md-input-container "AED AFN ALL AMD ANG AOA ARS AUD AWG AZN BAM BBD BDT BGN BHD BIF BMD BND [PERSON…" at bounding box center [601, 278] width 67 height 22
drag, startPoint x: 609, startPoint y: 275, endPoint x: 596, endPoint y: 281, distance: 14.7
click at [596, 281] on md-input-container "AED AFN ALL AMD ANG AOA ARS AUD AWG AZN BAM BBD BDT BGN BHD BIF BMD BND [PERSON…" at bounding box center [601, 278] width 67 height 22
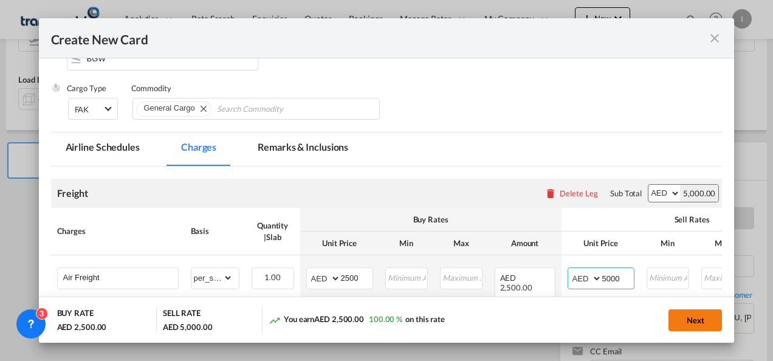
type input "5000"
drag, startPoint x: 704, startPoint y: 325, endPoint x: 697, endPoint y: 326, distance: 6.8
click at [703, 325] on button "Next" at bounding box center [695, 320] width 53 height 22
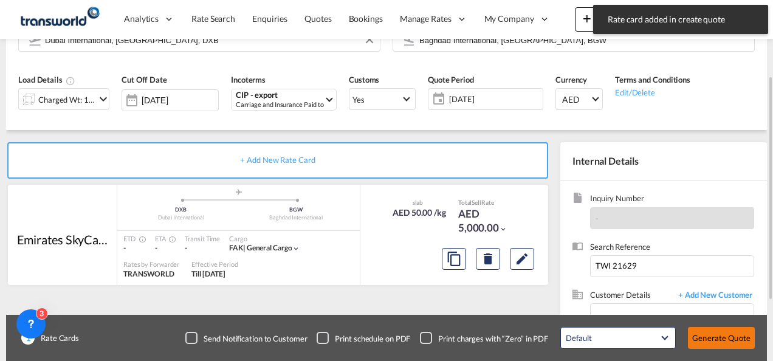
click at [717, 347] on button "Generate Quote" at bounding box center [721, 338] width 67 height 22
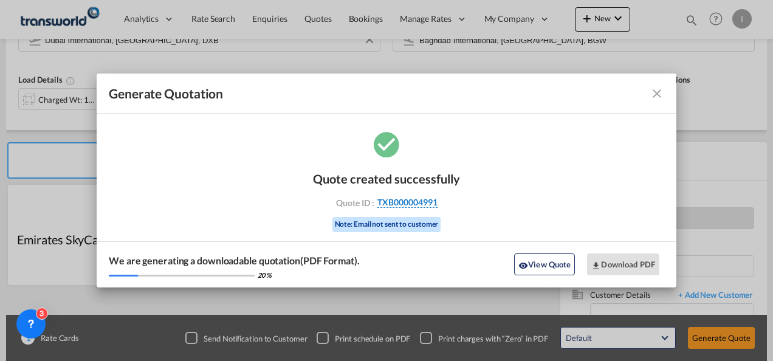
click at [428, 198] on span "TXB000004991" at bounding box center [408, 202] width 60 height 11
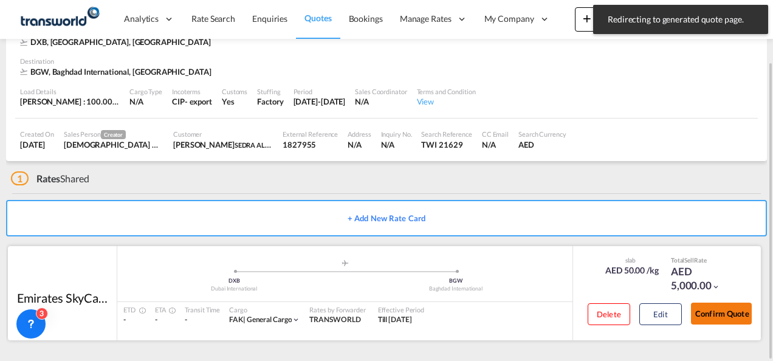
click at [721, 316] on button "Confirm Quote" at bounding box center [721, 314] width 61 height 22
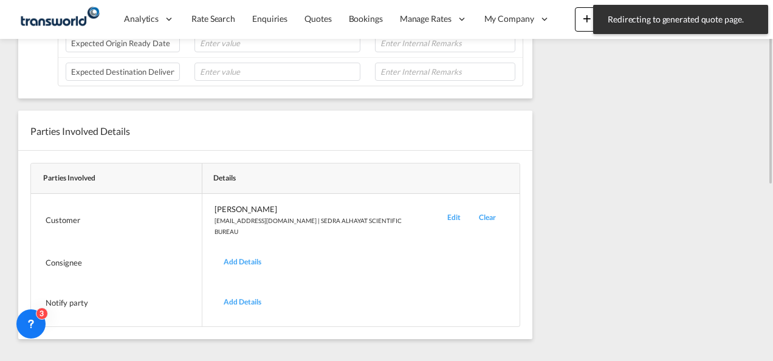
scroll to position [147, 0]
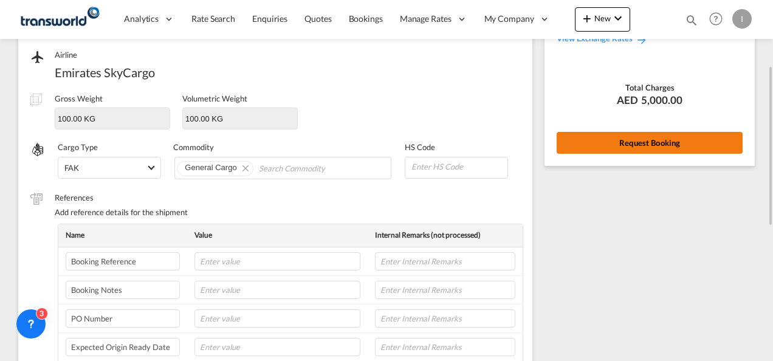
click at [597, 142] on button "Request Booking" at bounding box center [650, 143] width 186 height 22
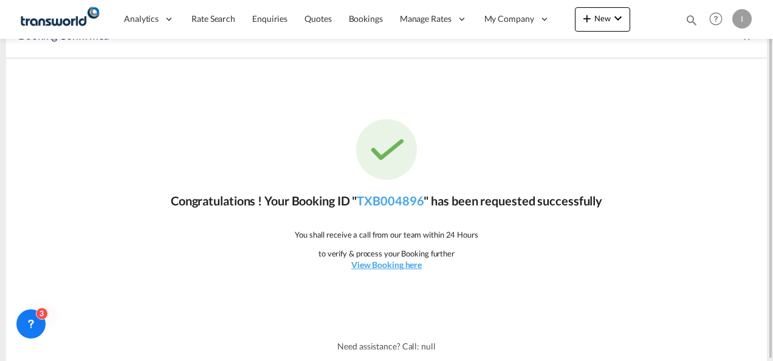
scroll to position [22, 0]
click at [395, 200] on link "TXB004896" at bounding box center [390, 201] width 67 height 15
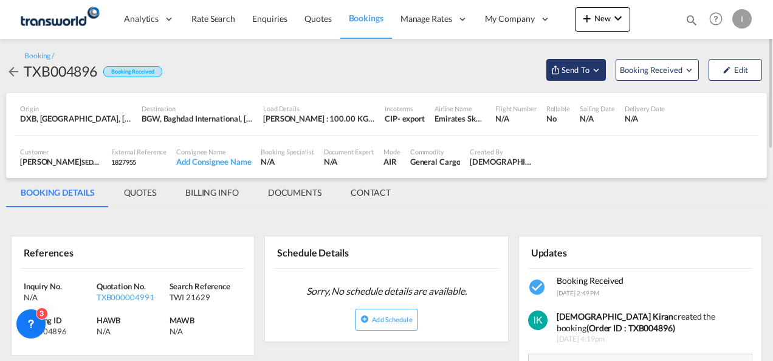
click at [579, 73] on span "Send To" at bounding box center [576, 70] width 30 height 12
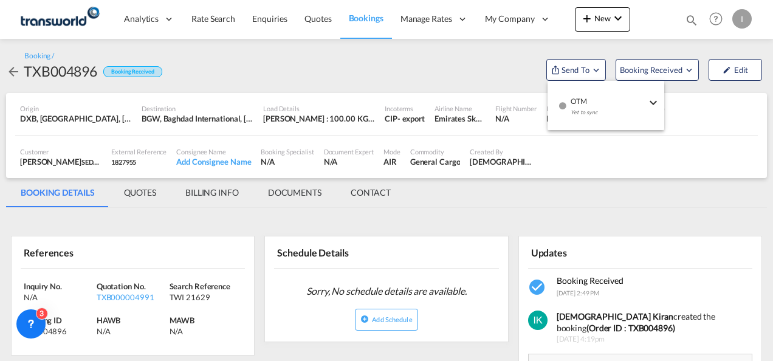
click at [586, 106] on div "Yet to sync" at bounding box center [608, 116] width 75 height 26
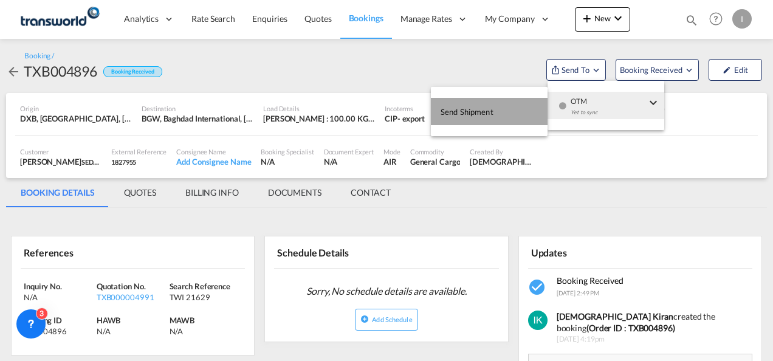
click at [508, 117] on button "Send Shipment" at bounding box center [489, 111] width 117 height 27
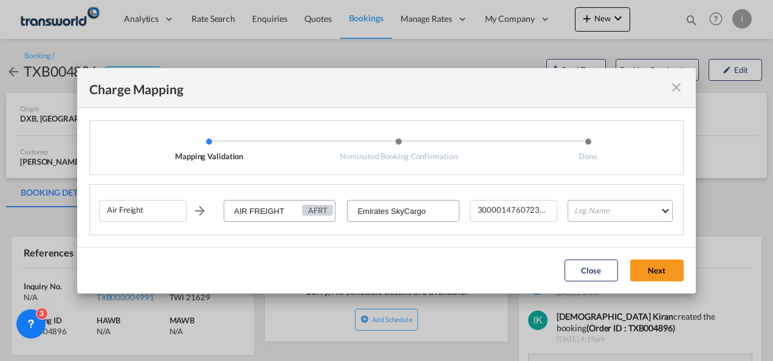
click at [625, 219] on md-select "Leg Name HANDLING ORIGIN HANDLING DESTINATION OTHERS TL PICK UP CUSTOMS ORIGIN …" at bounding box center [620, 211] width 105 height 22
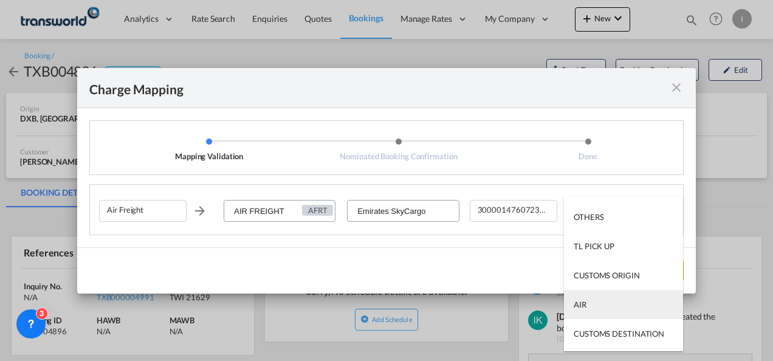
scroll to position [61, 0]
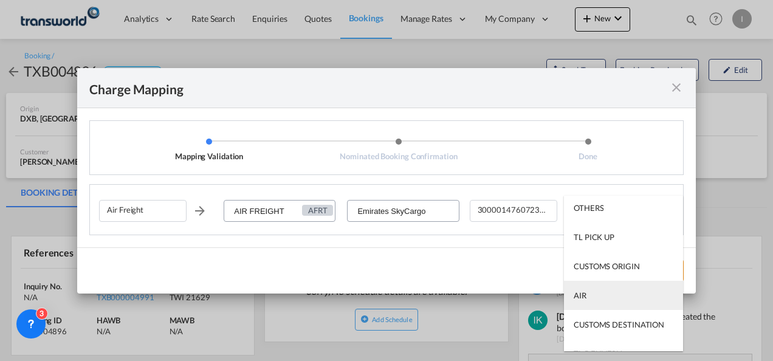
click at [601, 292] on md-option "AIR" at bounding box center [623, 295] width 119 height 29
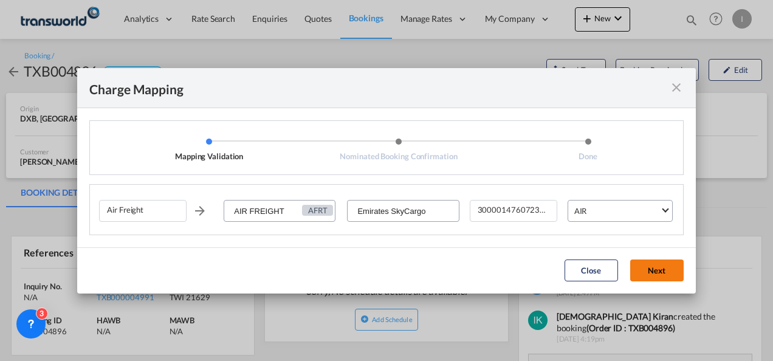
click at [654, 269] on button "Next" at bounding box center [656, 271] width 53 height 22
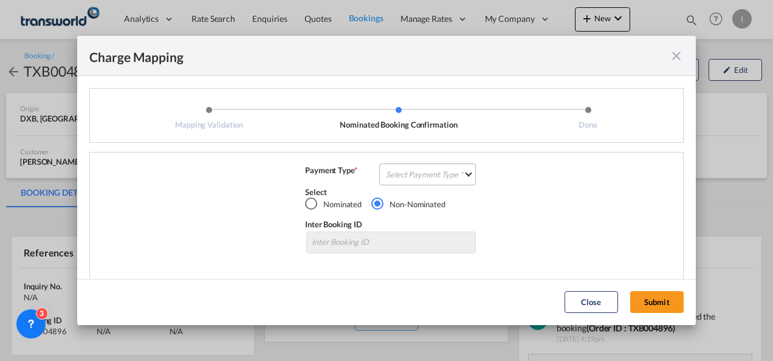
click at [449, 183] on md-select "Select Payment Type COLLECT PREPAID" at bounding box center [427, 175] width 97 height 22
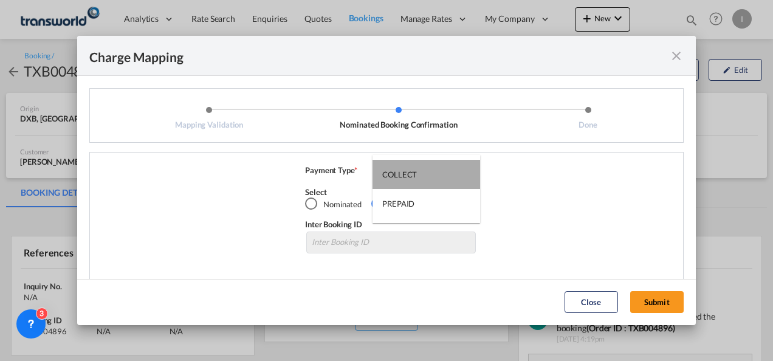
click at [445, 178] on md-option "COLLECT" at bounding box center [427, 174] width 108 height 29
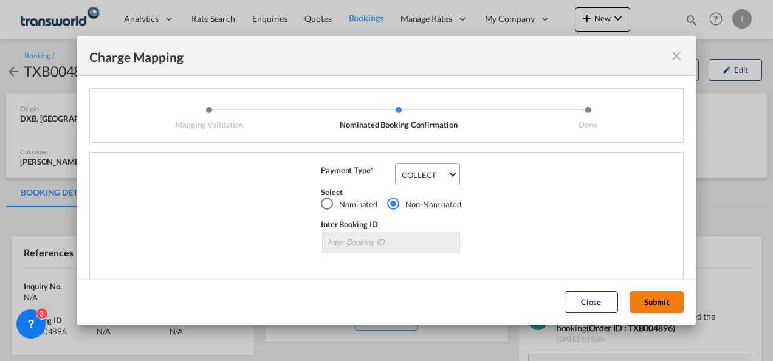
drag, startPoint x: 652, startPoint y: 296, endPoint x: 638, endPoint y: 301, distance: 14.8
click at [652, 296] on button "Submit" at bounding box center [656, 302] width 53 height 22
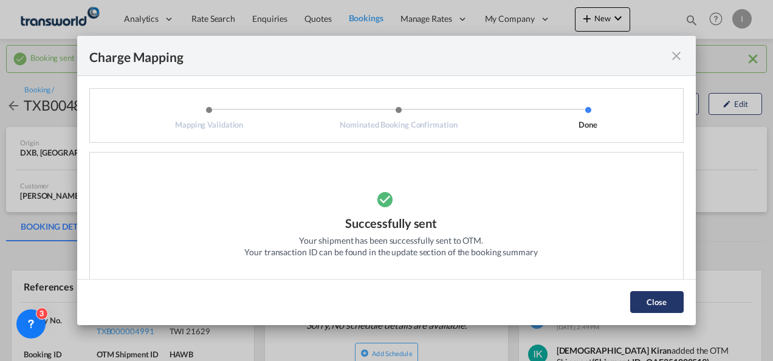
click at [653, 306] on button "Close" at bounding box center [656, 302] width 53 height 22
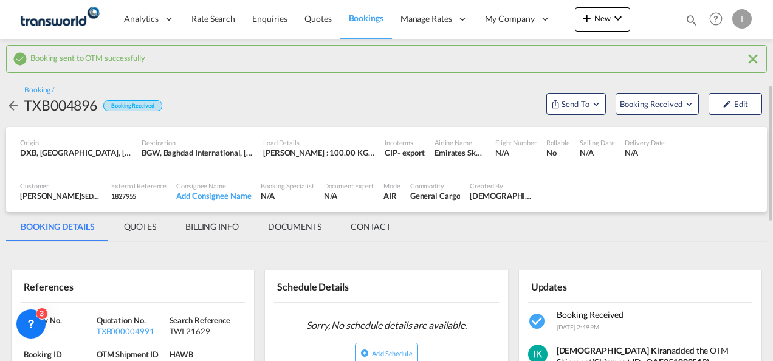
scroll to position [122, 0]
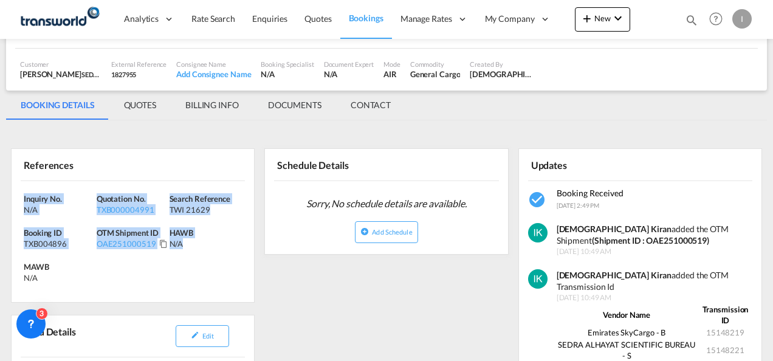
drag, startPoint x: 215, startPoint y: 256, endPoint x: -2, endPoint y: 180, distance: 230.5
click at [0, 180] on html "Analytics Reports Dashboard Rate Search Enquiries Quotes" at bounding box center [386, 180] width 773 height 361
copy div "Inquiry No. N/A Quotation No. TXB000004991 Search Reference TWI 21629 Booking I…"
drag, startPoint x: 689, startPoint y: 214, endPoint x: 663, endPoint y: 207, distance: 27.6
click at [689, 214] on div "[DEMOGRAPHIC_DATA] [PERSON_NAME] added the OTM Shipment (Shipment ID : OAE25100…" at bounding box center [640, 234] width 243 height 46
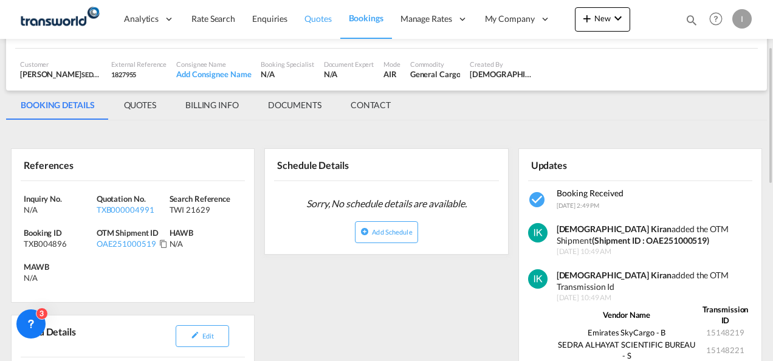
click at [303, 19] on link "Quotes" at bounding box center [318, 19] width 44 height 40
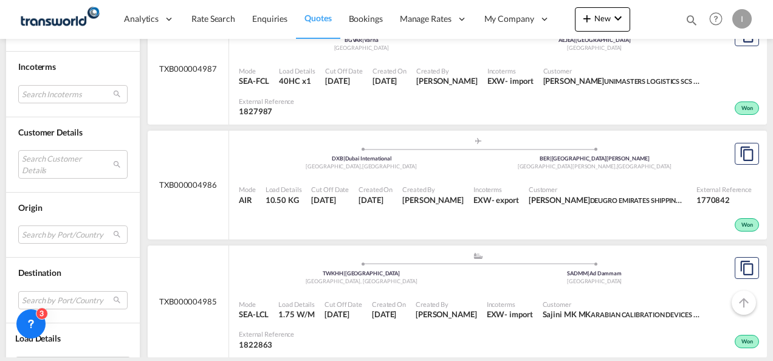
scroll to position [669, 0]
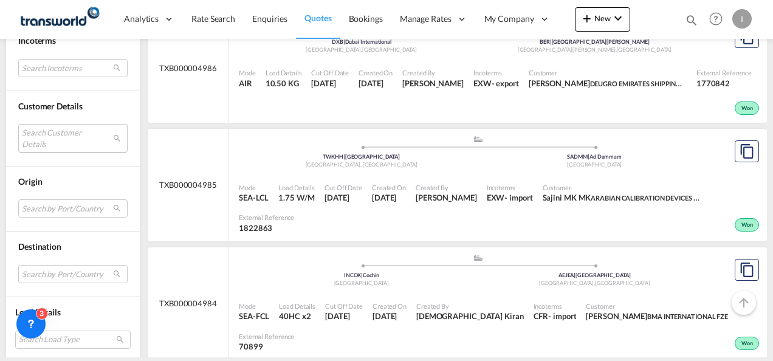
click at [62, 135] on md-select "Search Customer Details user name user [PERSON_NAME] [PERSON_NAME][EMAIL_ADDRES…" at bounding box center [72, 138] width 109 height 28
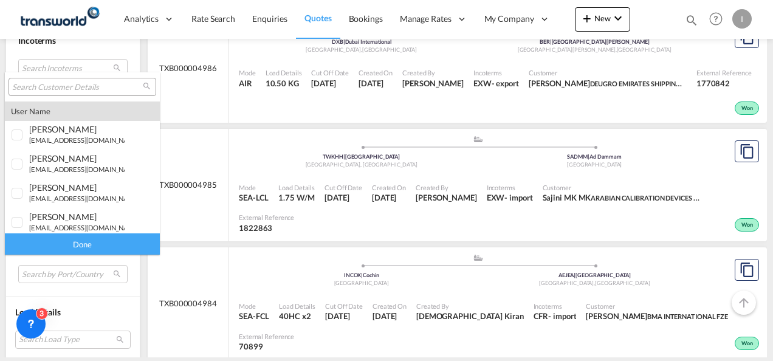
click at [41, 91] on input "search" at bounding box center [77, 87] width 131 height 11
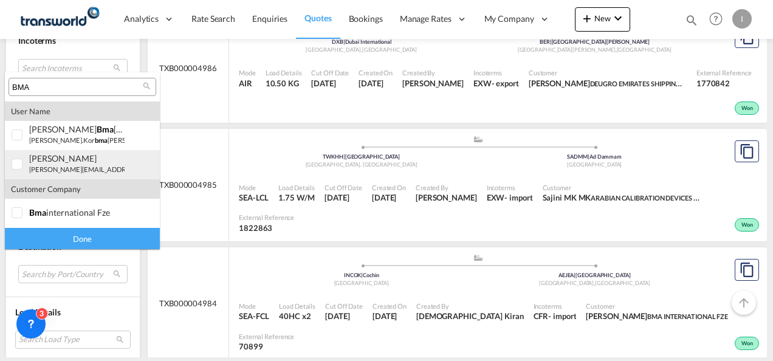
type input "BMA"
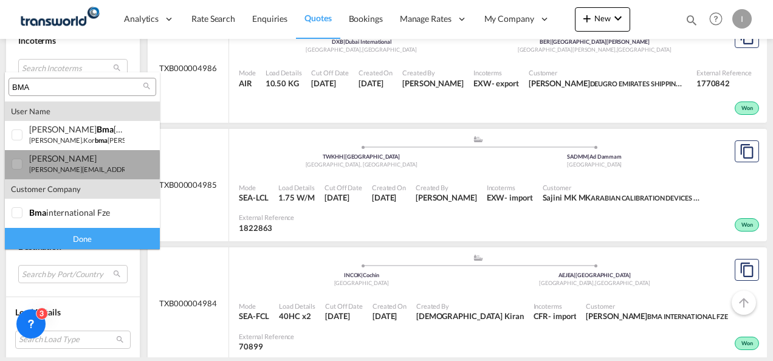
click at [58, 165] on small "[PERSON_NAME][EMAIL_ADDRESS][DOMAIN_NAME]" at bounding box center [111, 169] width 164 height 8
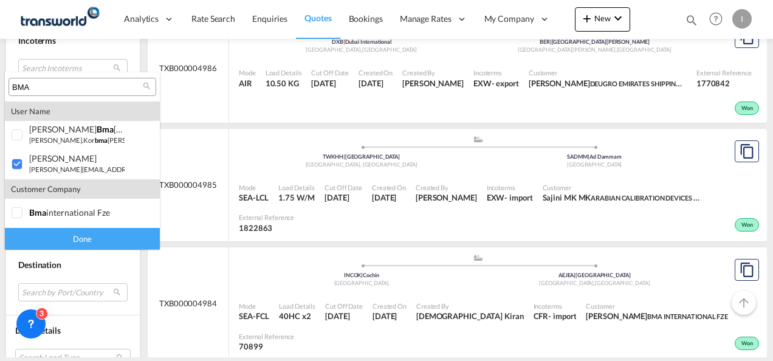
click at [69, 243] on div "Done" at bounding box center [82, 238] width 155 height 21
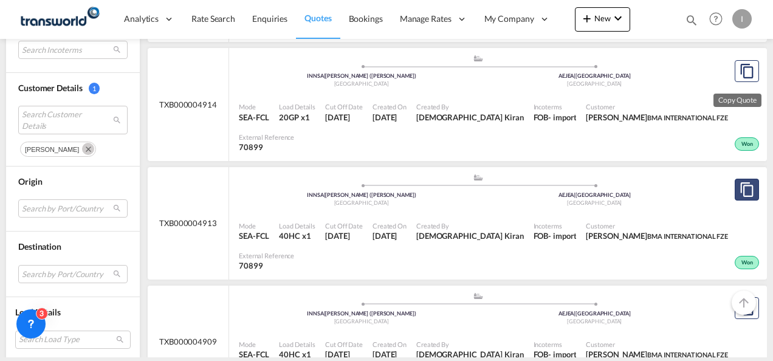
click at [739, 179] on button "Copy Quote" at bounding box center [747, 190] width 24 height 22
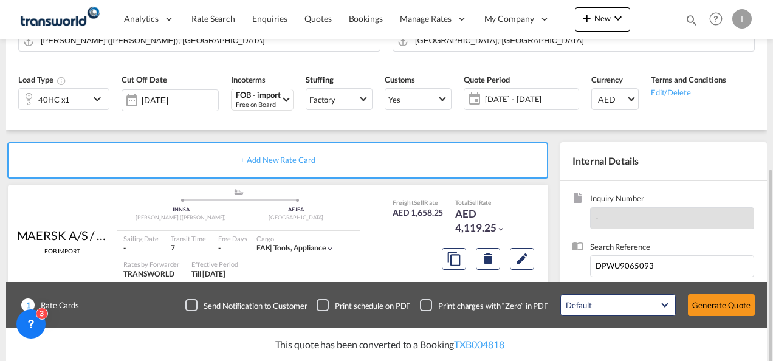
scroll to position [243, 0]
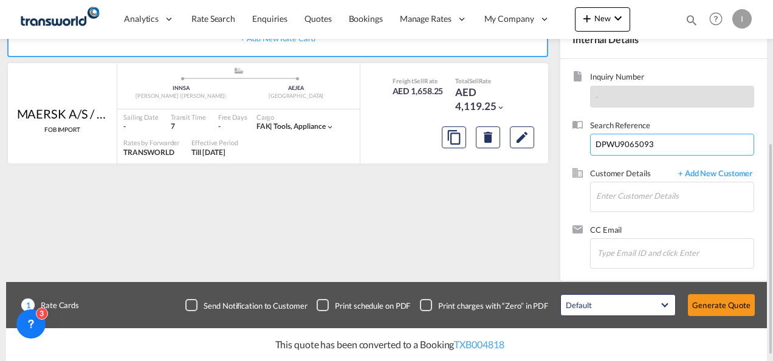
click at [613, 145] on input "DPWU9065093" at bounding box center [672, 145] width 164 height 22
paste input
paste input "NLLU4147325"
type input "NLLU4147325"
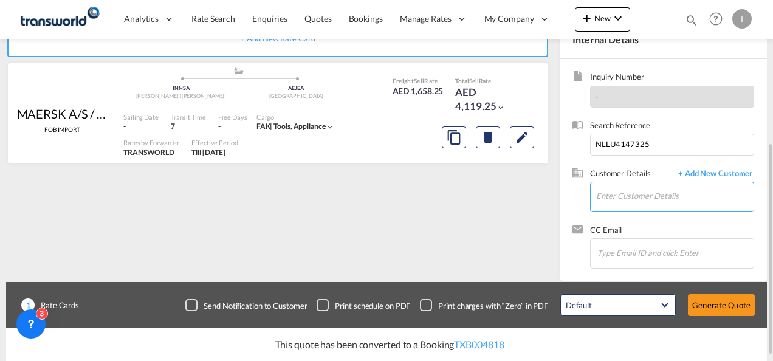
click at [606, 192] on input "Enter Customer Details" at bounding box center [674, 195] width 157 height 27
type input "N"
type input "p"
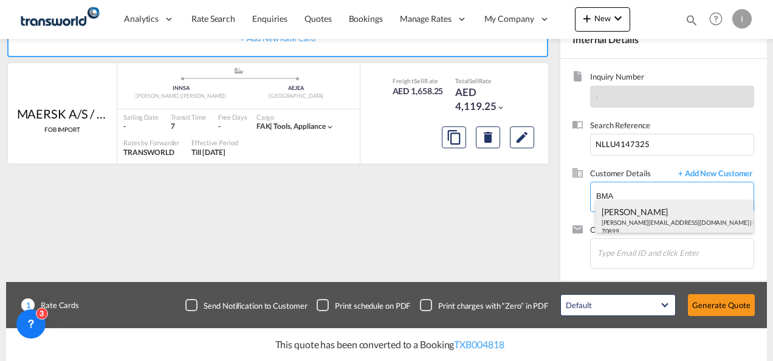
click at [612, 215] on div "[PERSON_NAME] [EMAIL_ADDRESS][DOMAIN_NAME] | BMA INTERNATIONAL FZE | 70899" at bounding box center [675, 220] width 159 height 41
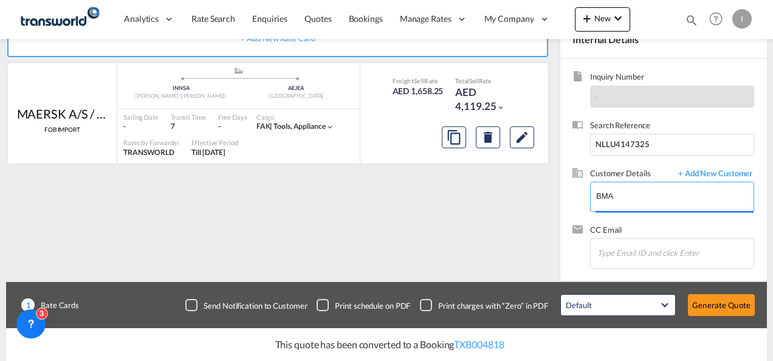
type input "BMA INTERNATIONAL FZE, [PERSON_NAME], [PERSON_NAME][EMAIL_ADDRESS][DOMAIN_NAME]"
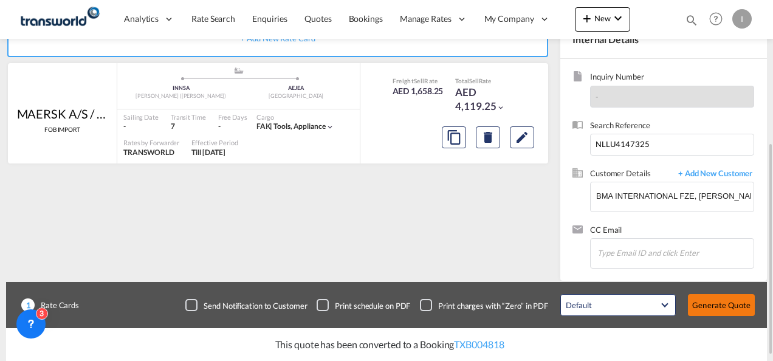
click at [692, 306] on button "Generate Quote" at bounding box center [721, 305] width 67 height 22
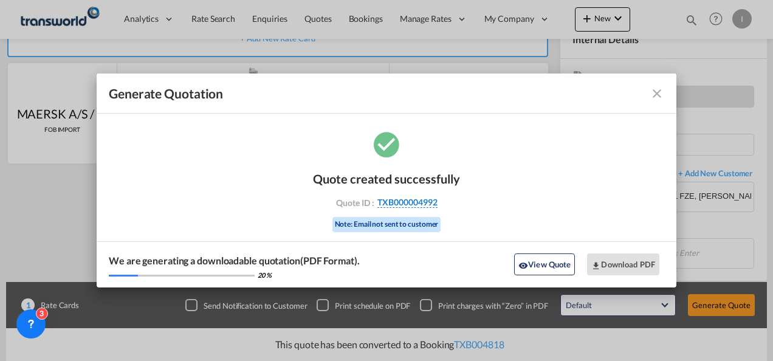
click at [413, 201] on span "TXB000004992" at bounding box center [408, 202] width 60 height 11
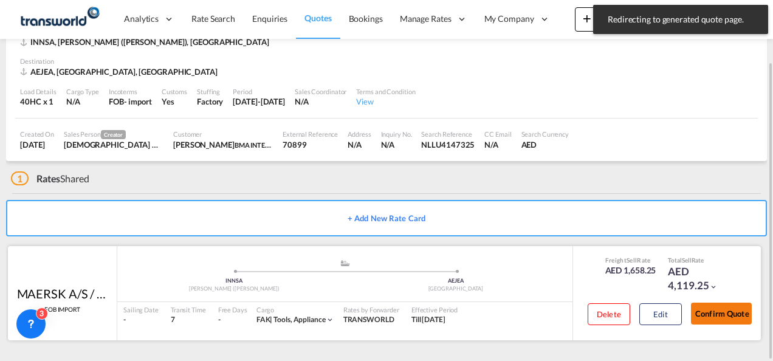
click at [743, 311] on button "Confirm Quote" at bounding box center [721, 314] width 61 height 22
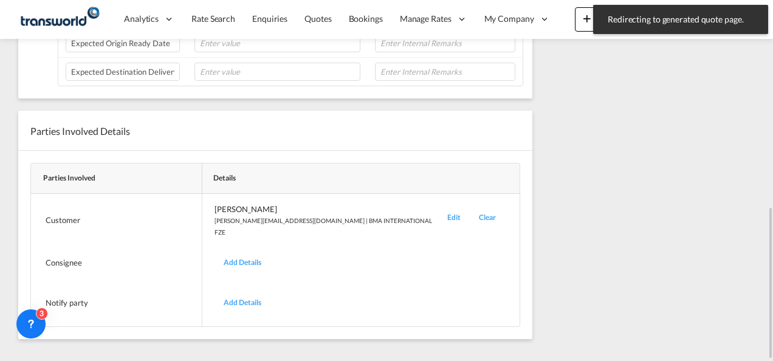
scroll to position [128, 0]
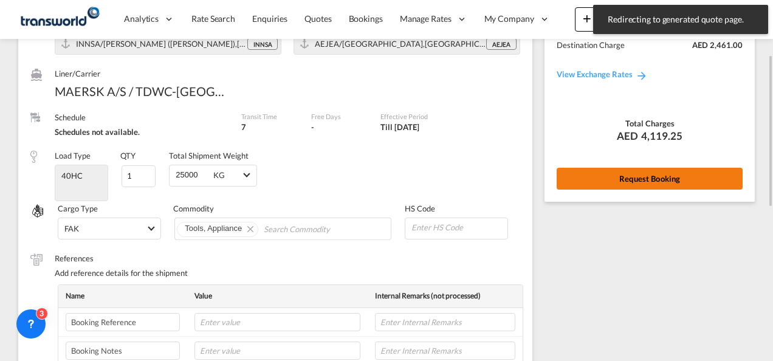
click at [664, 181] on button "Request Booking" at bounding box center [650, 179] width 186 height 22
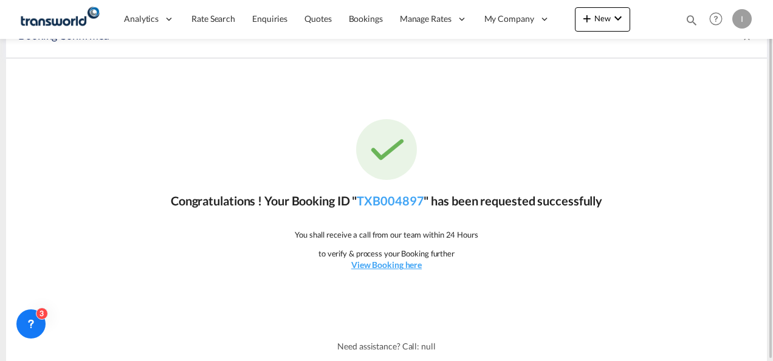
scroll to position [22, 0]
click at [393, 199] on link "TXB004897" at bounding box center [390, 201] width 67 height 15
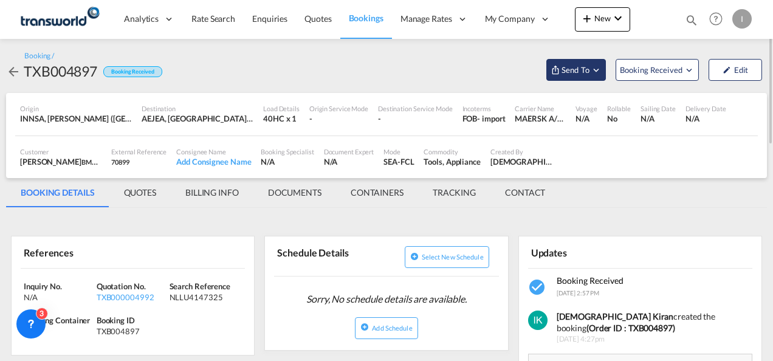
click at [553, 68] on md-icon "Open demo menu" at bounding box center [556, 70] width 10 height 10
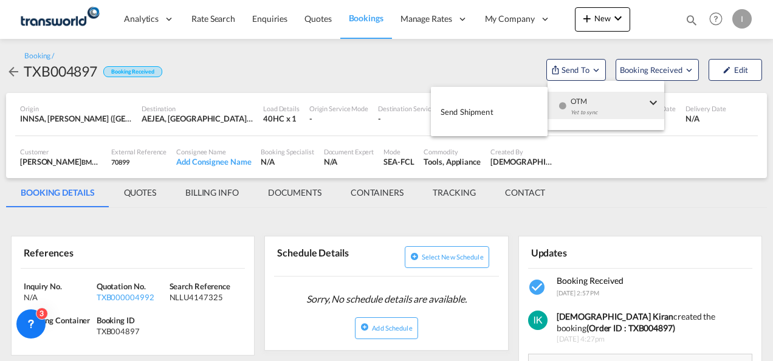
click at [599, 120] on md-menu-item "OTM Yet to sync" at bounding box center [606, 106] width 117 height 40
click at [517, 115] on button "Send Shipment" at bounding box center [489, 111] width 117 height 27
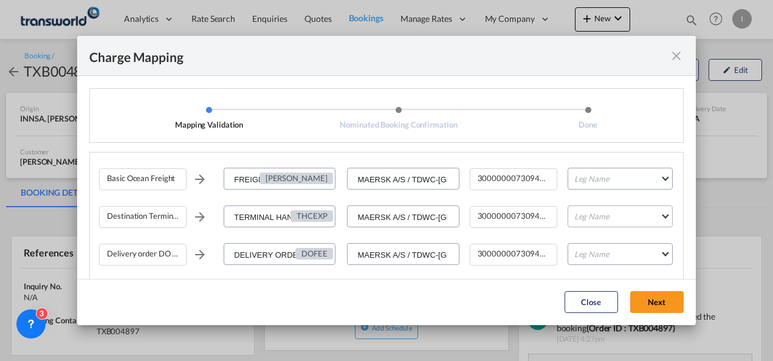
click at [551, 171] on div "Basic Ocean Freight FREIGHT CHARGES [PERSON_NAME] MAERSK A/S / TDWC-DUBAI 30000…" at bounding box center [391, 184] width 584 height 38
click at [597, 181] on md-select "Leg Name HANDLING ORIGIN VESSEL HANDLING DESTINATION OTHERS TL PICK UP CUSTOMS …" at bounding box center [620, 179] width 105 height 22
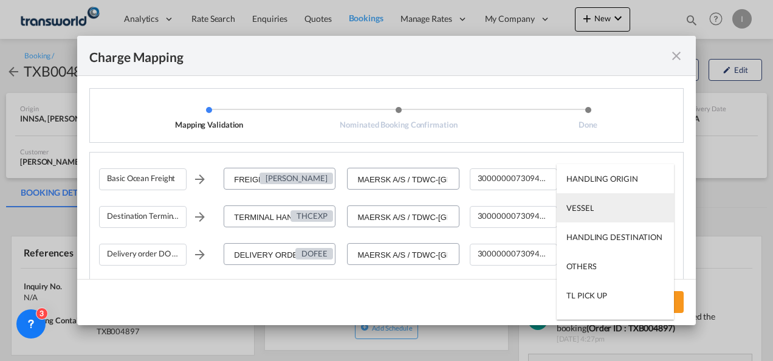
click at [589, 208] on div "VESSEL" at bounding box center [580, 207] width 27 height 11
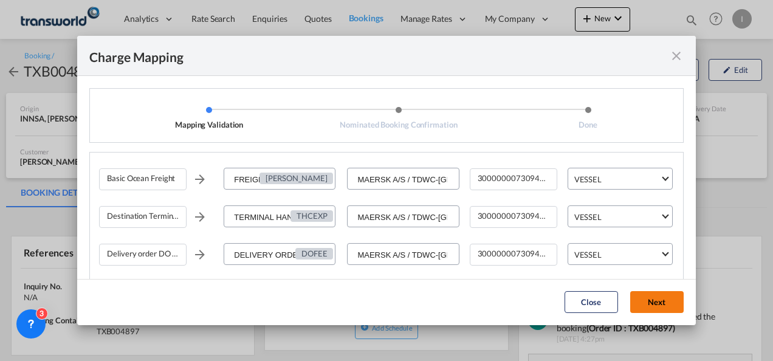
click at [645, 298] on button "Next" at bounding box center [656, 302] width 53 height 22
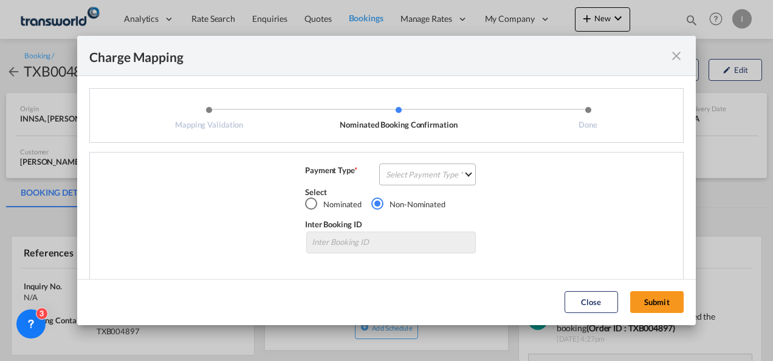
click at [402, 171] on md-select "Select Payment Type COLLECT PREPAID" at bounding box center [427, 175] width 97 height 22
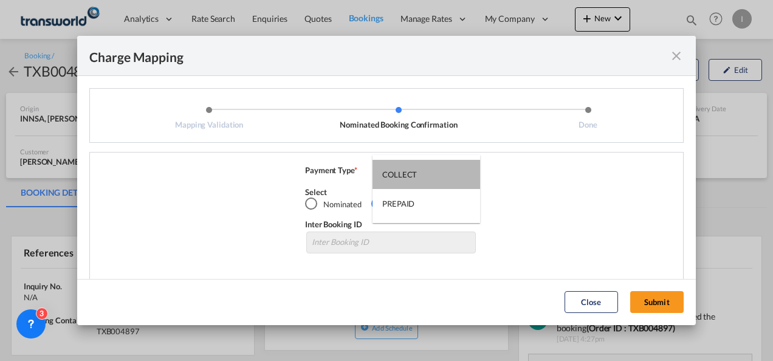
click at [402, 171] on div "COLLECT" at bounding box center [399, 174] width 35 height 11
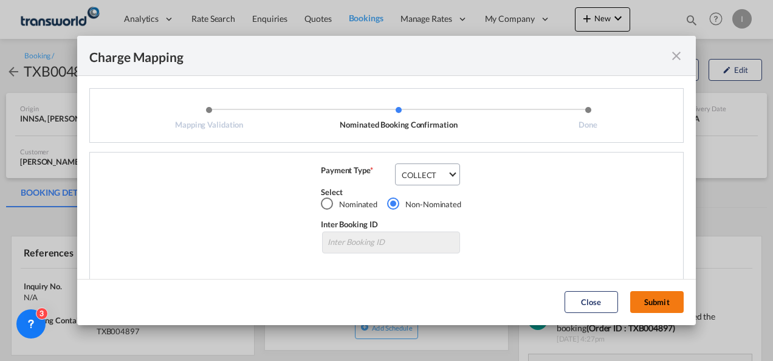
click at [650, 306] on button "Submit" at bounding box center [656, 302] width 53 height 22
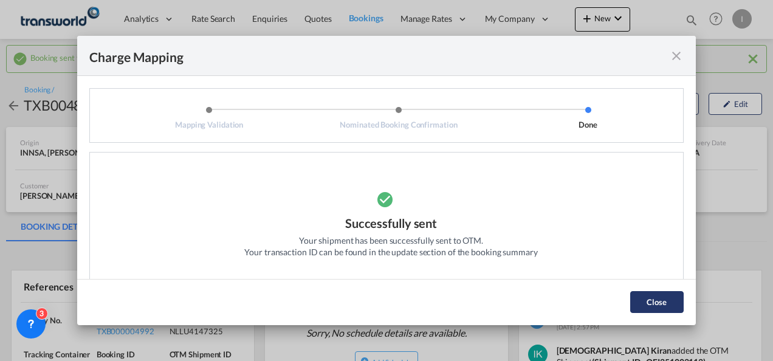
click at [650, 297] on button "Close" at bounding box center [656, 302] width 53 height 22
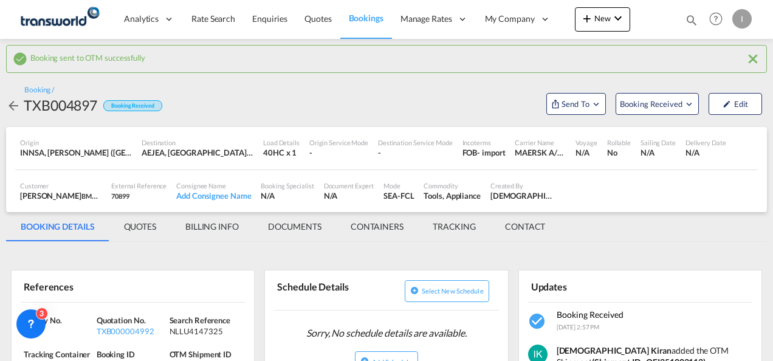
scroll to position [61, 0]
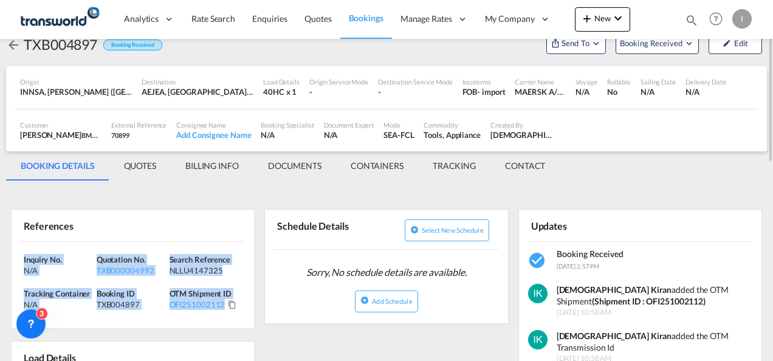
drag, startPoint x: 237, startPoint y: 307, endPoint x: 7, endPoint y: 261, distance: 234.4
copy div "Inquiry No. N/A Quotation No. TXB000004992 Search Reference NLLU4147325 Trackin…"
click at [320, 24] on span "Quotes" at bounding box center [318, 19] width 27 height 12
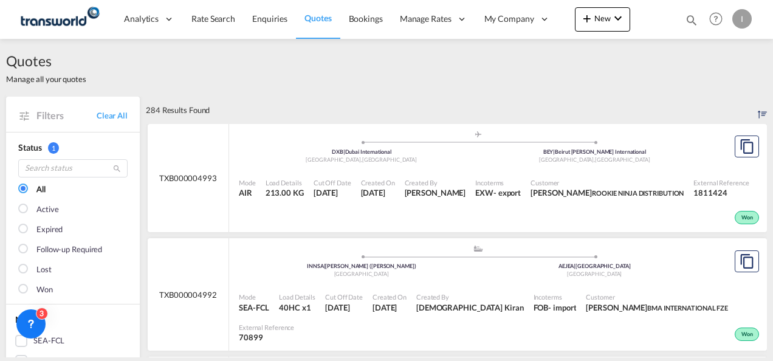
click at [681, 26] on div "Bookings Quotes Enquiries Help Resources Product Release I My Profile Logout" at bounding box center [716, 19] width 77 height 38
click at [691, 22] on md-icon "icon-magnify" at bounding box center [691, 19] width 13 height 13
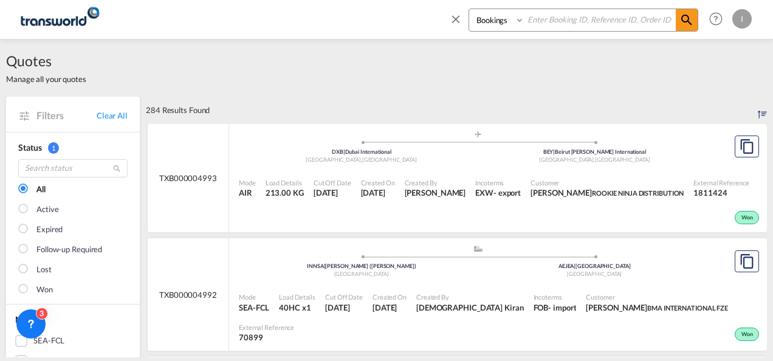
click at [566, 13] on input at bounding box center [600, 19] width 151 height 21
paste input "TXB004882"
type input "TXB004882"
click at [694, 24] on md-icon "icon-magnify" at bounding box center [687, 20] width 15 height 15
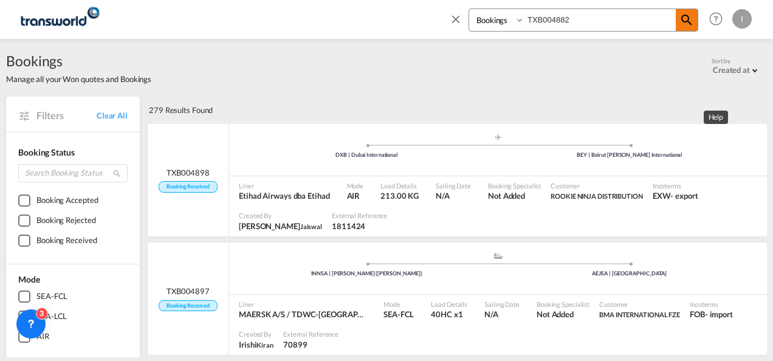
click at [691, 13] on md-icon "icon-magnify" at bounding box center [687, 20] width 15 height 15
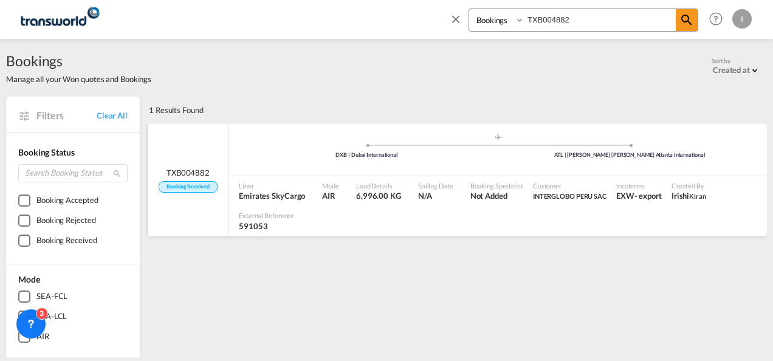
click at [404, 170] on div ".a{fill:#aaa8ad;} .a{fill:#aaa8ad;} DXB | Dubai International ATL | [PERSON_NAM…" at bounding box center [498, 153] width 538 height 40
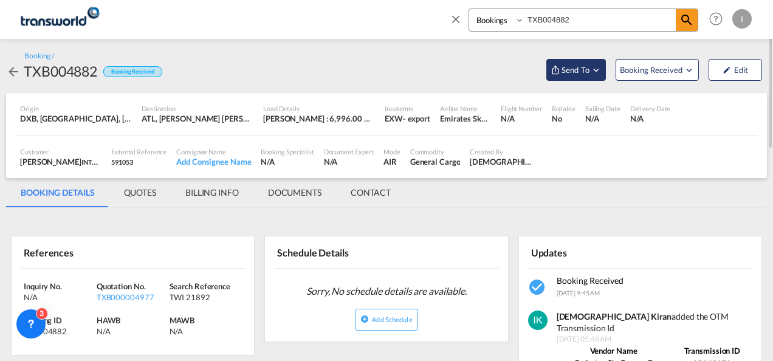
click at [590, 68] on span "Send To" at bounding box center [576, 70] width 30 height 12
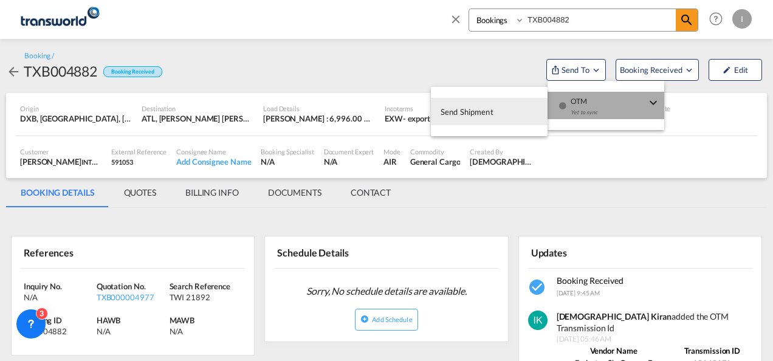
click at [599, 102] on span "OTM" at bounding box center [608, 97] width 75 height 11
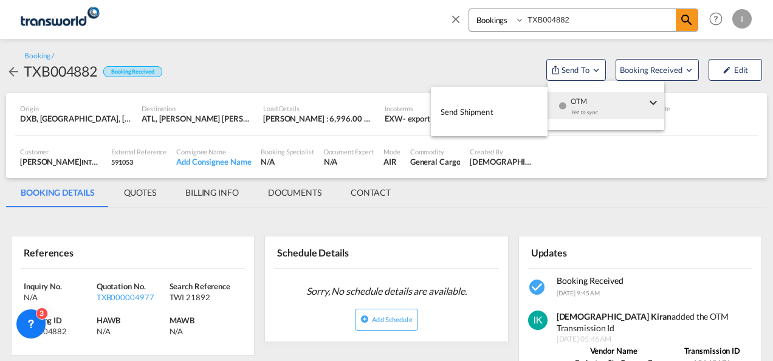
click at [493, 115] on span "Send Shipment" at bounding box center [467, 111] width 53 height 19
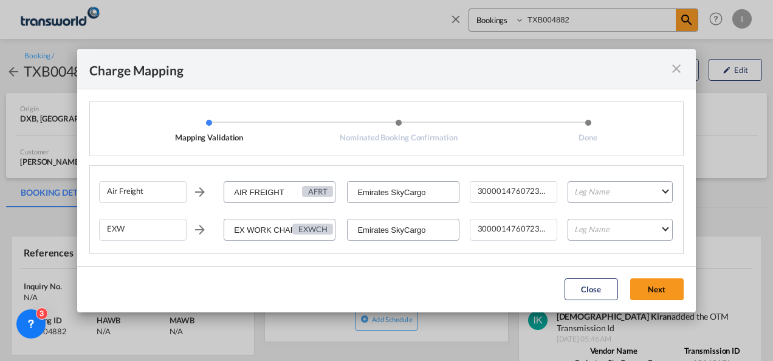
click at [618, 207] on div "Air Freight AIR FREIGHT AFRT Emirates SkyCargo 300001476072379 Leg Name HANDLIN…" at bounding box center [391, 197] width 584 height 38
click at [612, 197] on md-select "Leg Name HANDLING ORIGIN HANDLING DESTINATION OTHERS TL PICK UP CUSTOMS ORIGIN …" at bounding box center [620, 192] width 105 height 22
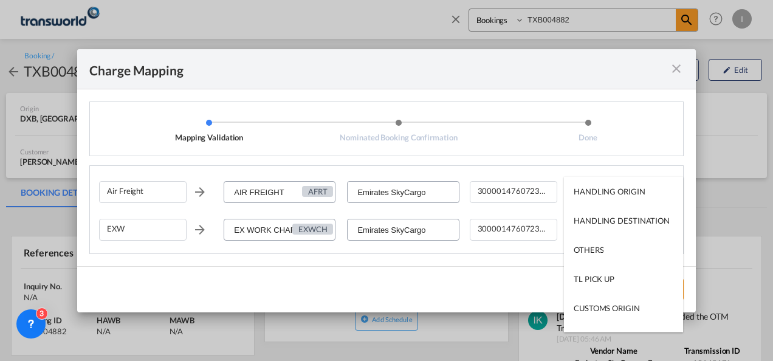
scroll to position [78, 0]
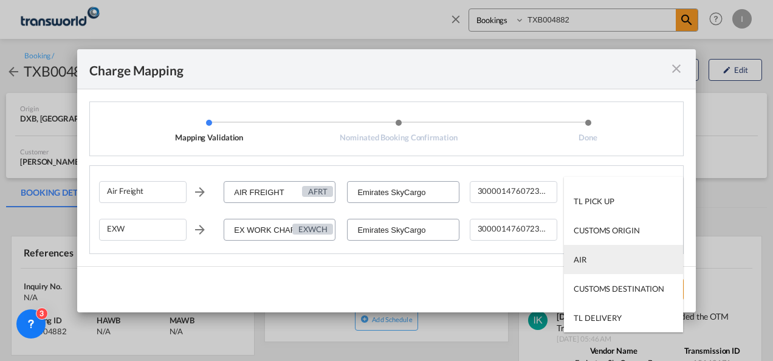
click at [597, 263] on md-option "AIR" at bounding box center [623, 259] width 119 height 29
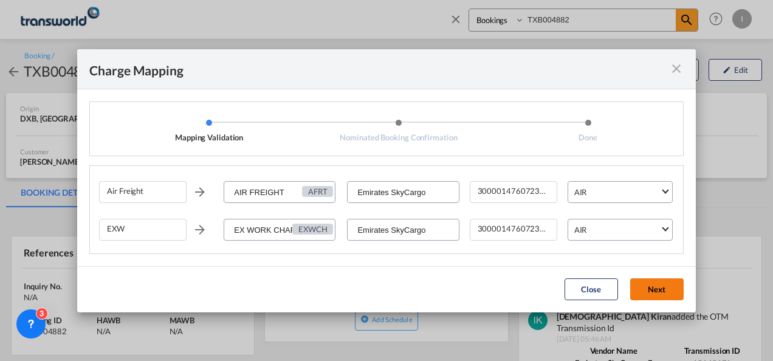
click at [653, 285] on button "Next" at bounding box center [656, 289] width 53 height 22
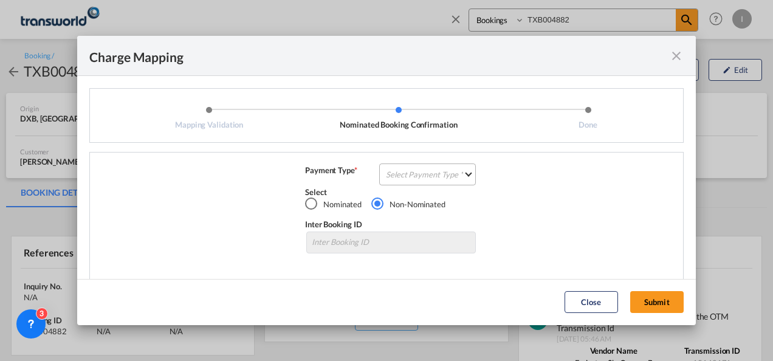
click at [437, 182] on md-select "Select Payment Type COLLECT PREPAID" at bounding box center [427, 175] width 97 height 22
click at [0, 0] on md-option "COLLECT" at bounding box center [0, 0] width 0 height 0
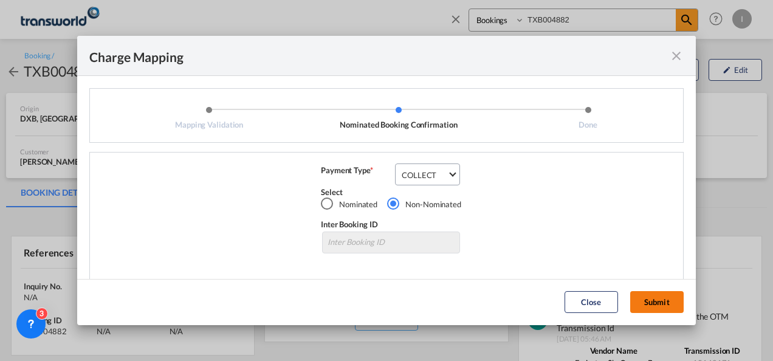
click at [646, 295] on button "Submit" at bounding box center [656, 302] width 53 height 22
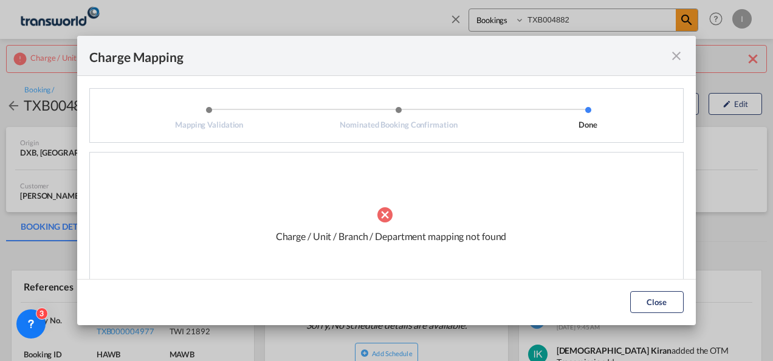
click at [678, 63] on div "Mapping ValidationNominated Booking ..." at bounding box center [676, 55] width 15 height 15
click at [676, 52] on md-icon "icon-close fg-AAA8AD cursor" at bounding box center [676, 56] width 15 height 15
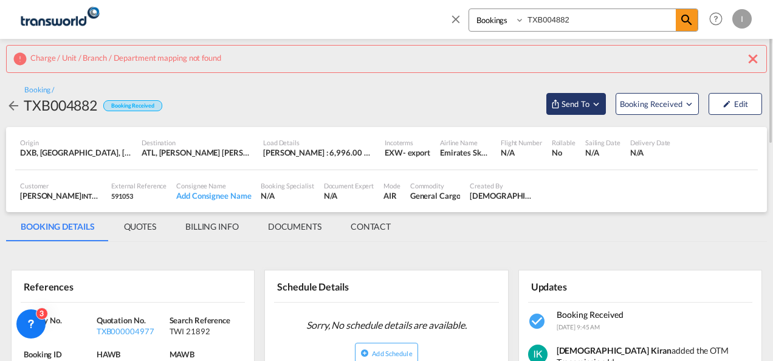
click at [585, 102] on span "Send To" at bounding box center [576, 104] width 30 height 12
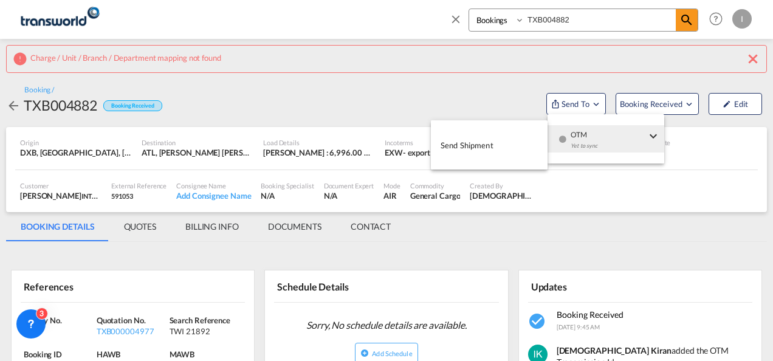
click at [599, 139] on div "Yet to sync" at bounding box center [608, 149] width 75 height 26
click at [523, 139] on button "Send Shipment" at bounding box center [489, 144] width 117 height 27
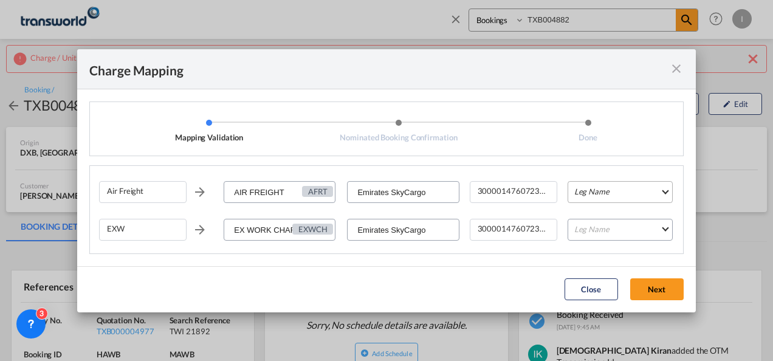
click at [607, 192] on md-select "Leg Name HANDLING ORIGIN HANDLING DESTINATION OTHERS TL PICK UP CUSTOMS ORIGIN …" at bounding box center [620, 192] width 105 height 22
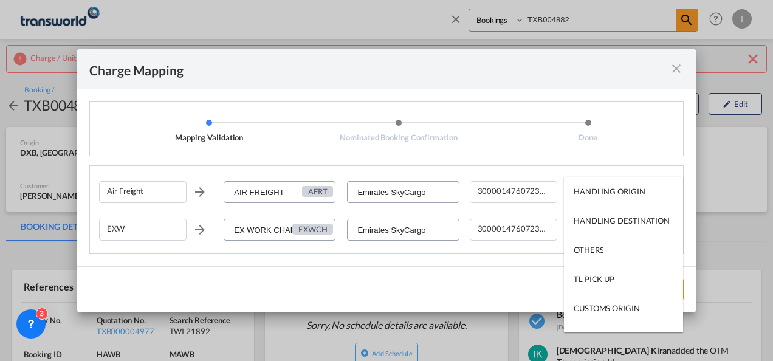
click at [676, 67] on md-backdrop at bounding box center [386, 180] width 773 height 361
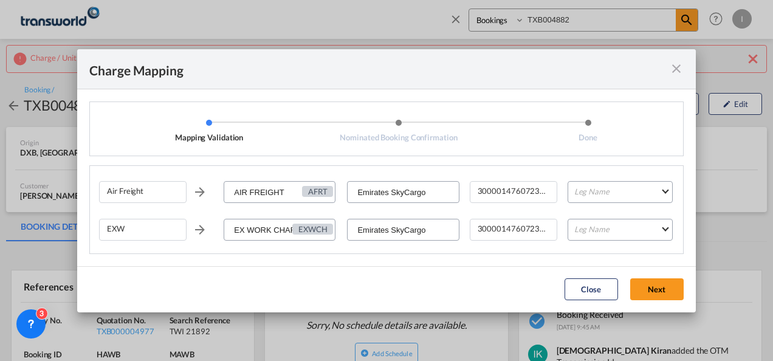
click at [676, 67] on md-icon "icon-close fg-AAA8AD cursor" at bounding box center [676, 68] width 15 height 15
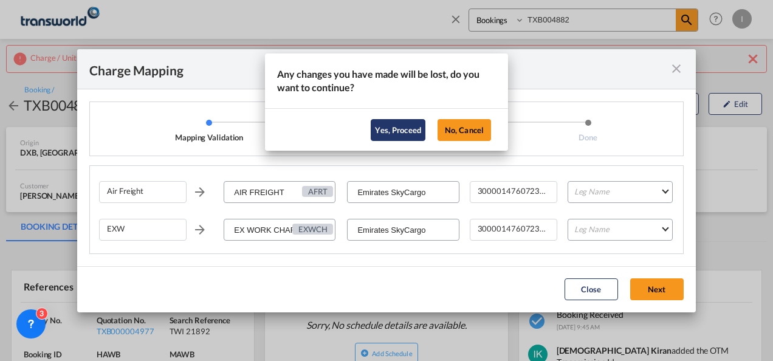
click at [393, 126] on button "Yes, Proceed" at bounding box center [398, 130] width 55 height 22
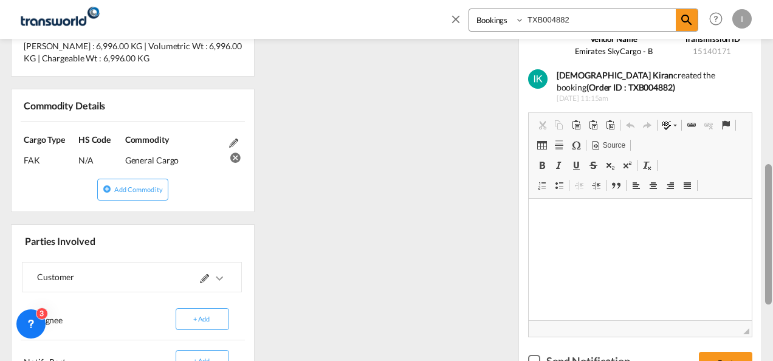
scroll to position [423, 0]
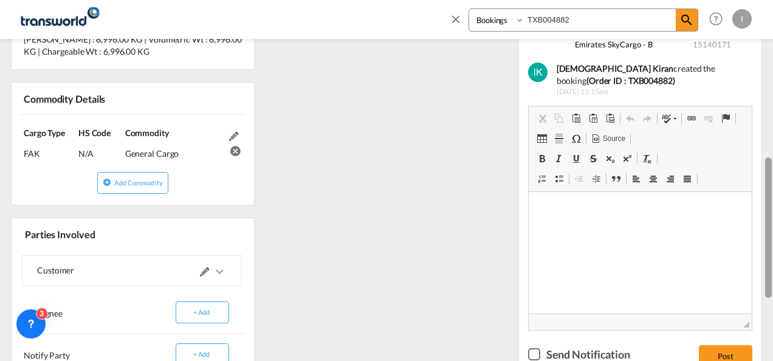
drag, startPoint x: 771, startPoint y: 117, endPoint x: 767, endPoint y: 282, distance: 164.8
click at [767, 282] on div at bounding box center [768, 227] width 7 height 140
click at [210, 263] on span at bounding box center [213, 270] width 27 height 29
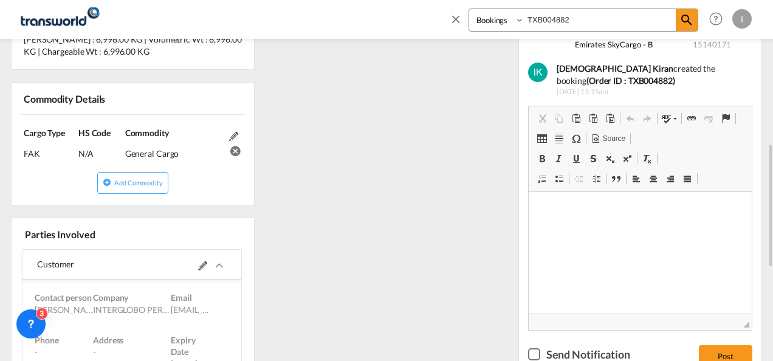
click at [202, 261] on md-icon at bounding box center [202, 265] width 9 height 9
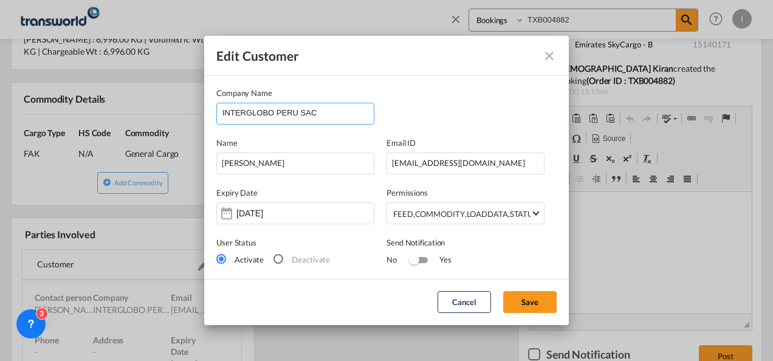
click at [325, 116] on input "INTERGLOBO PERU SAC" at bounding box center [298, 112] width 151 height 18
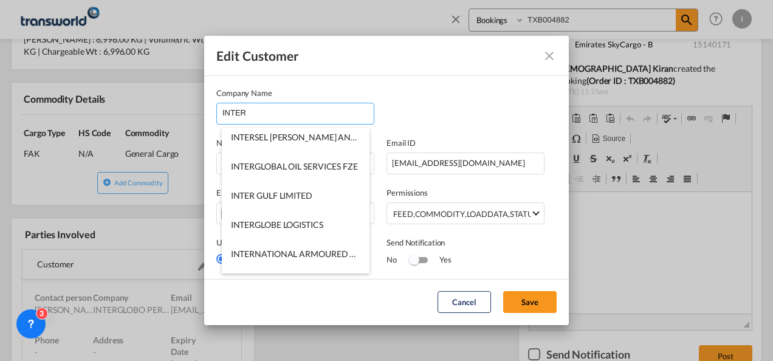
scroll to position [120, 0]
type input "INTER"
